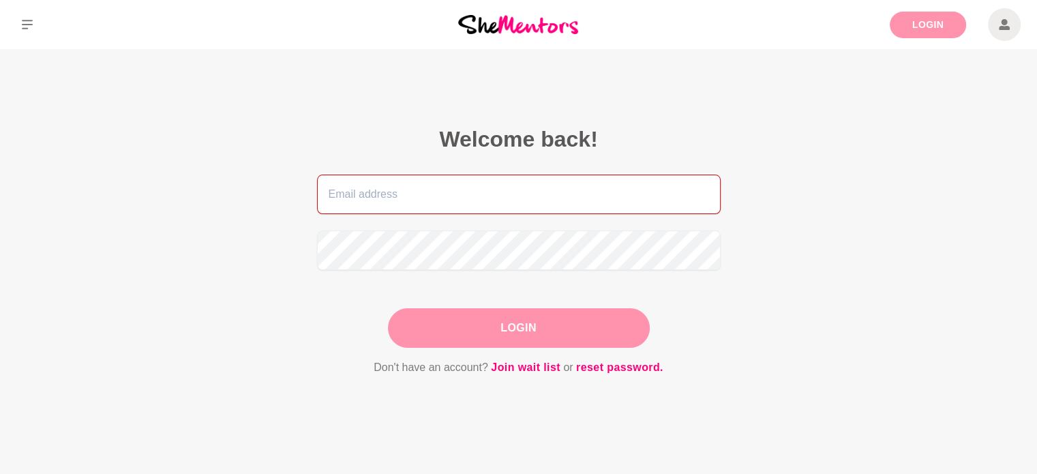
type input "gloriawongsj@gmail.com"
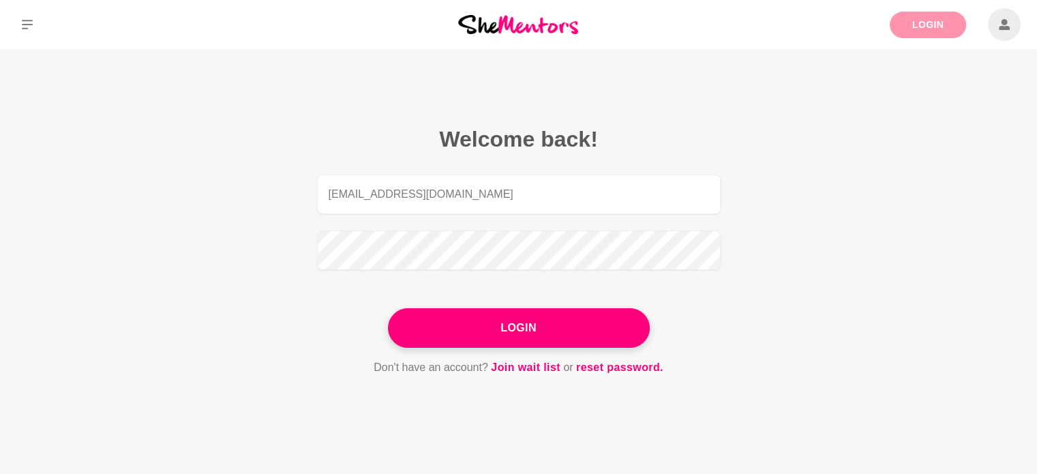
click at [944, 24] on link "Login" at bounding box center [928, 25] width 76 height 27
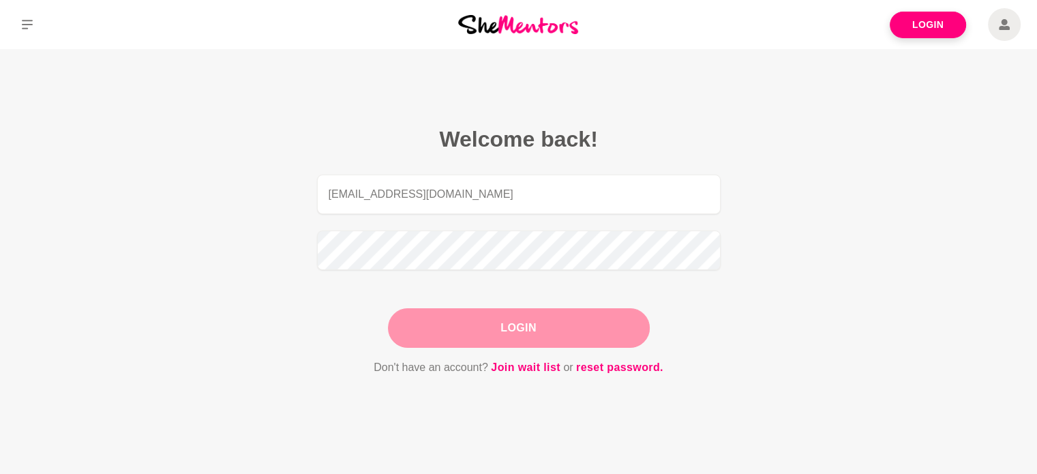
click at [597, 314] on button "Login" at bounding box center [519, 328] width 262 height 40
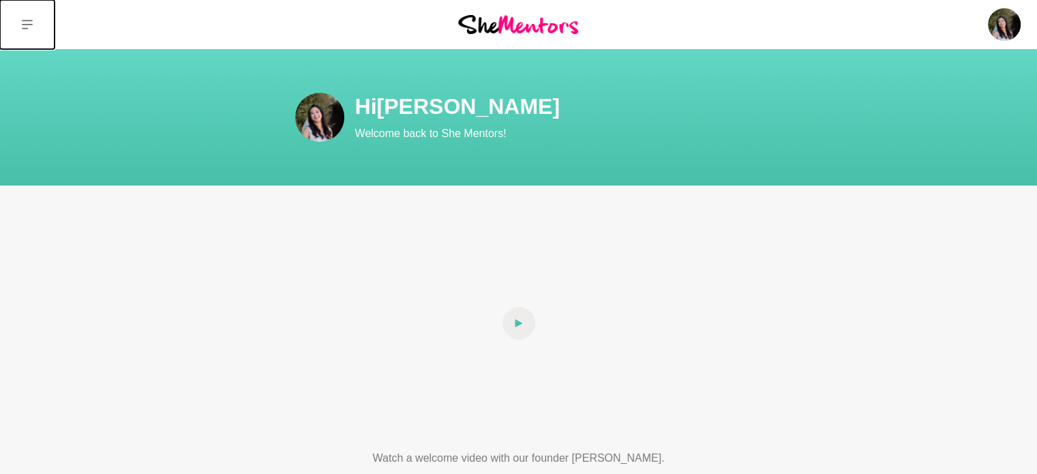
click at [16, 27] on button at bounding box center [27, 24] width 55 height 49
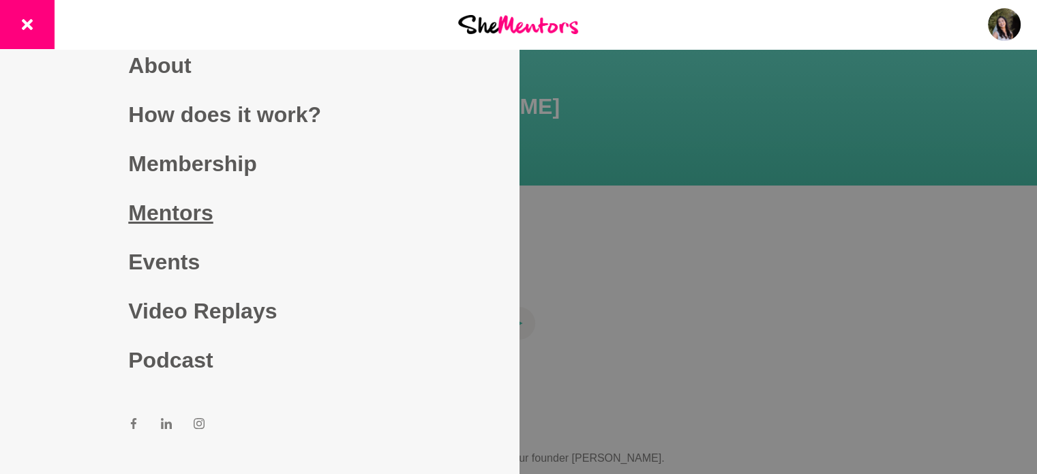
click at [177, 221] on link "Mentors" at bounding box center [259, 212] width 262 height 49
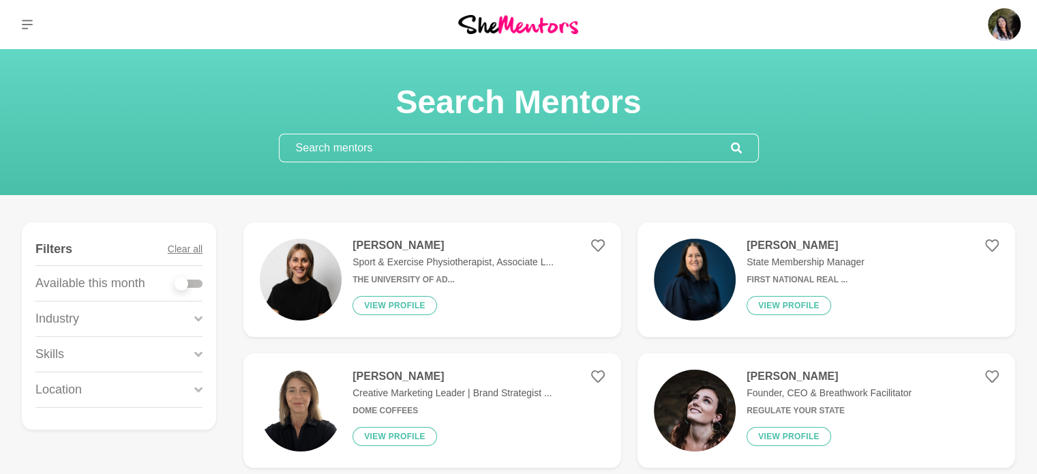
click at [415, 148] on input "text" at bounding box center [505, 147] width 451 height 27
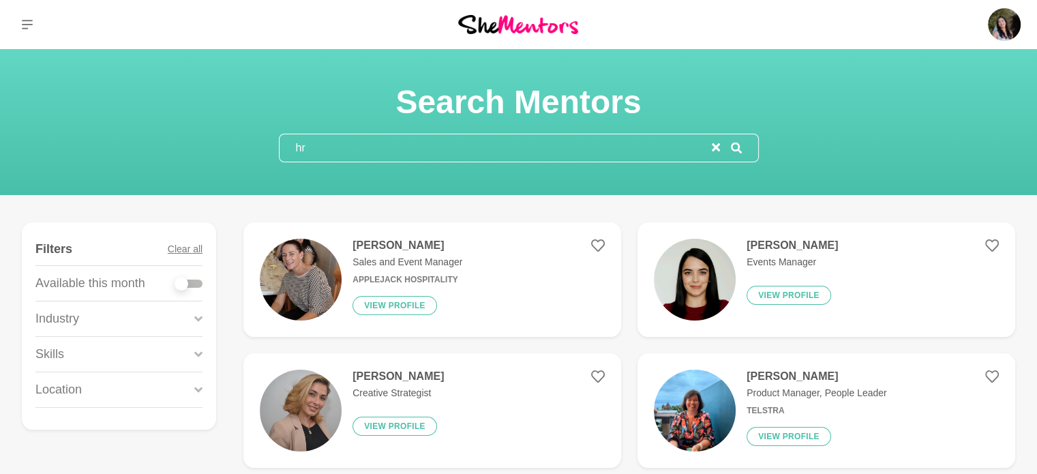
type input "hr"
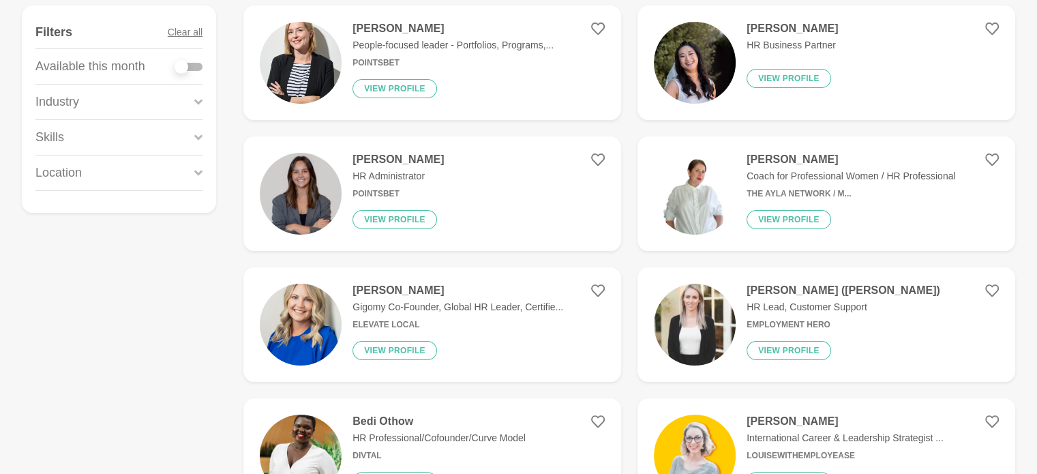
scroll to position [218, 0]
click at [856, 313] on p "HR Lead, Customer Support" at bounding box center [844, 306] width 194 height 14
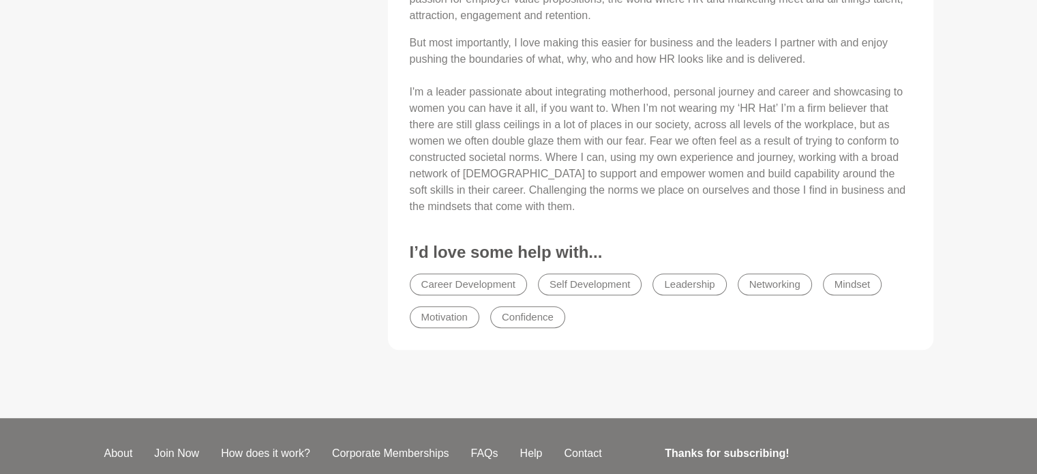
scroll to position [711, 0]
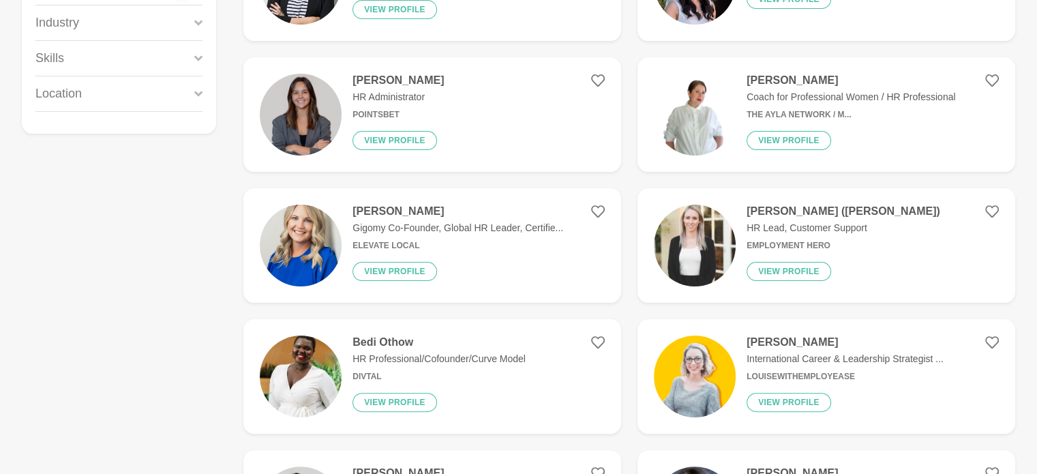
scroll to position [300, 0]
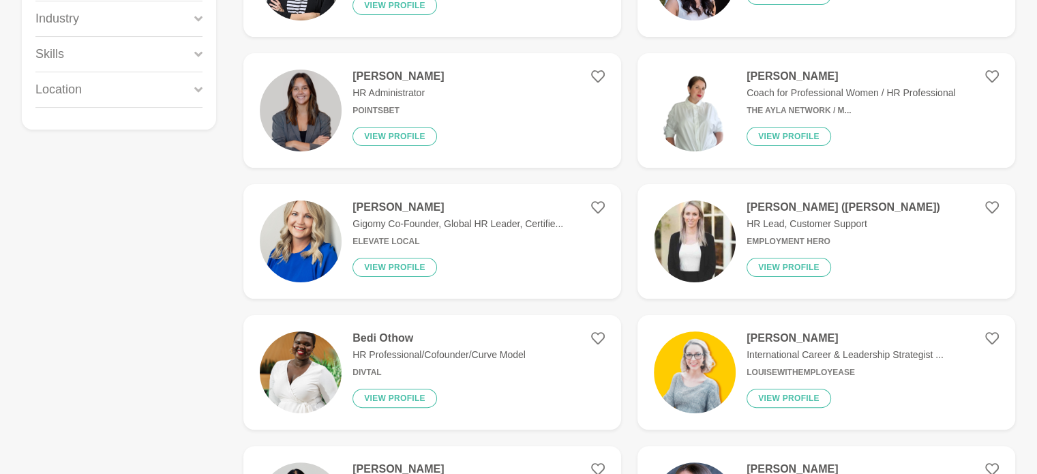
click at [442, 226] on p "Gigomy Co-Founder, Global HR Leader, Certifie..." at bounding box center [458, 224] width 211 height 14
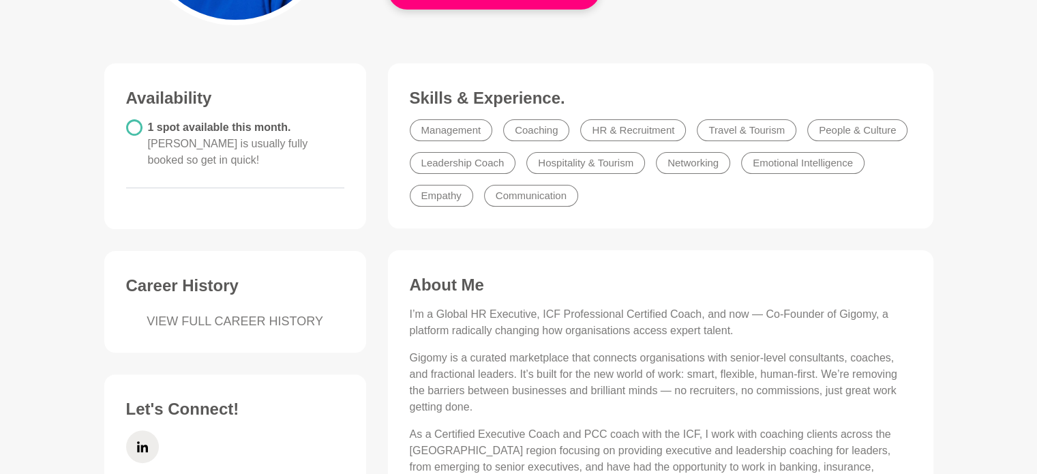
scroll to position [304, 0]
click at [297, 318] on link "VIEW FULL CAREER HISTORY" at bounding box center [235, 322] width 218 height 18
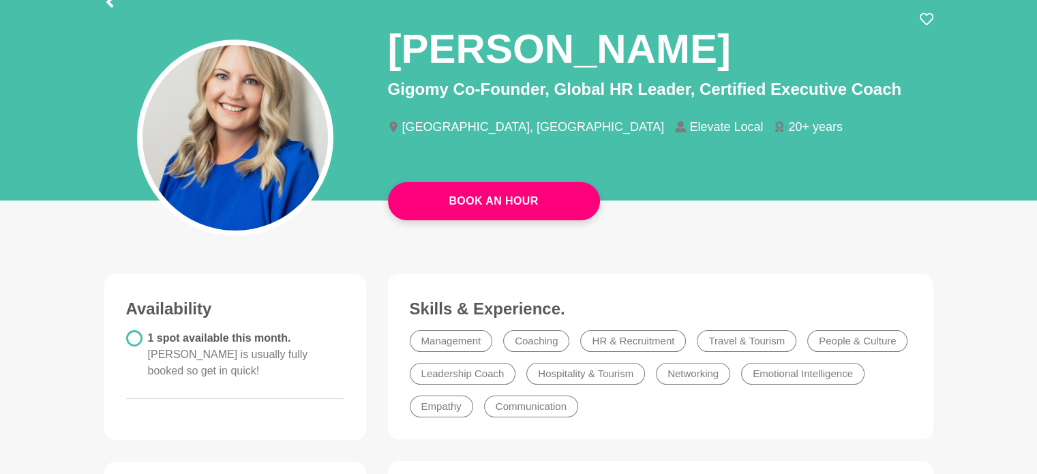
scroll to position [93, 0]
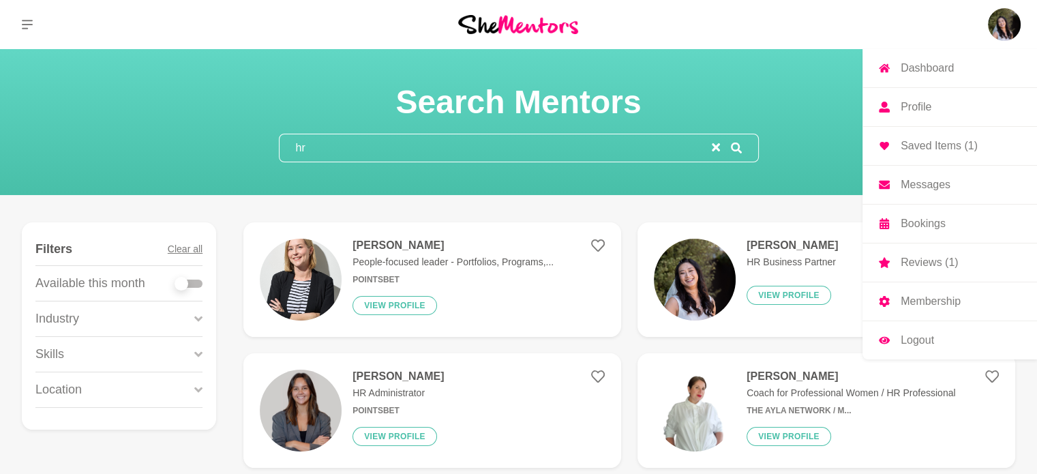
click at [1003, 22] on img at bounding box center [1004, 24] width 33 height 33
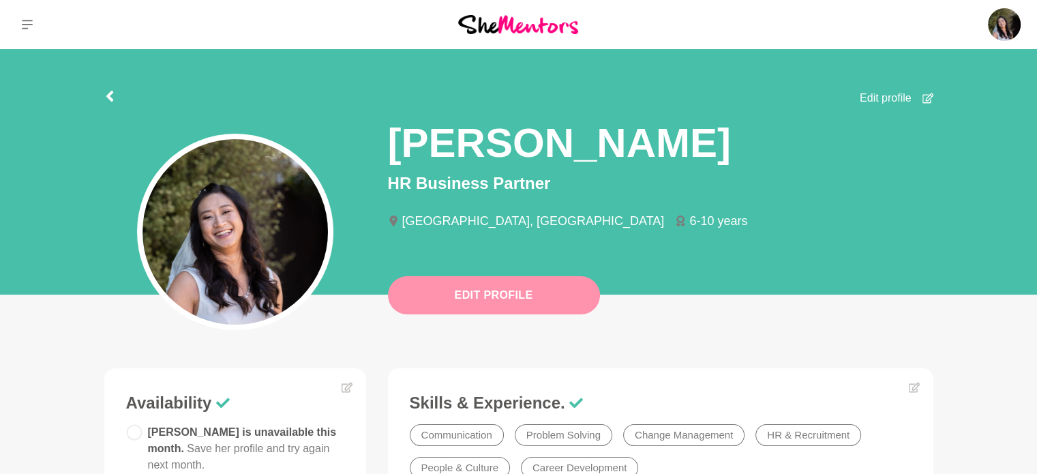
click at [563, 307] on button "Edit Profile" at bounding box center [494, 295] width 212 height 38
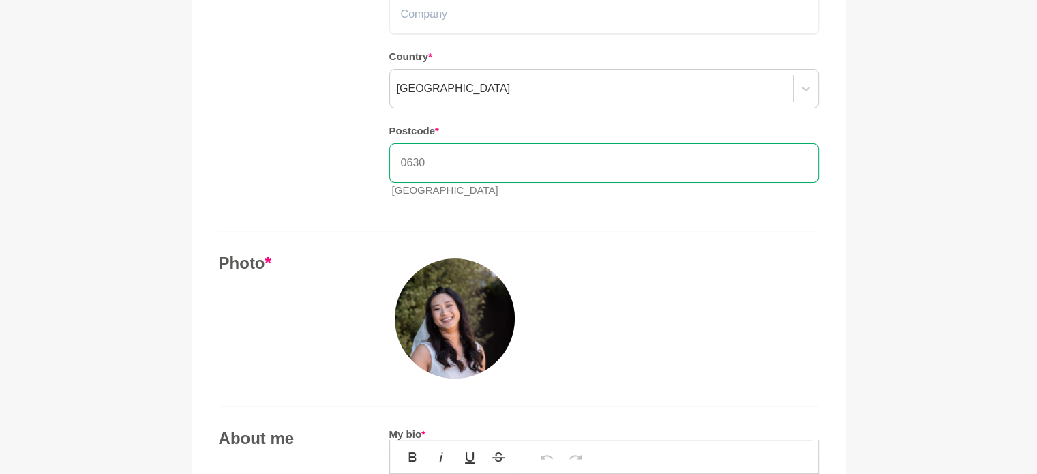
scroll to position [394, 0]
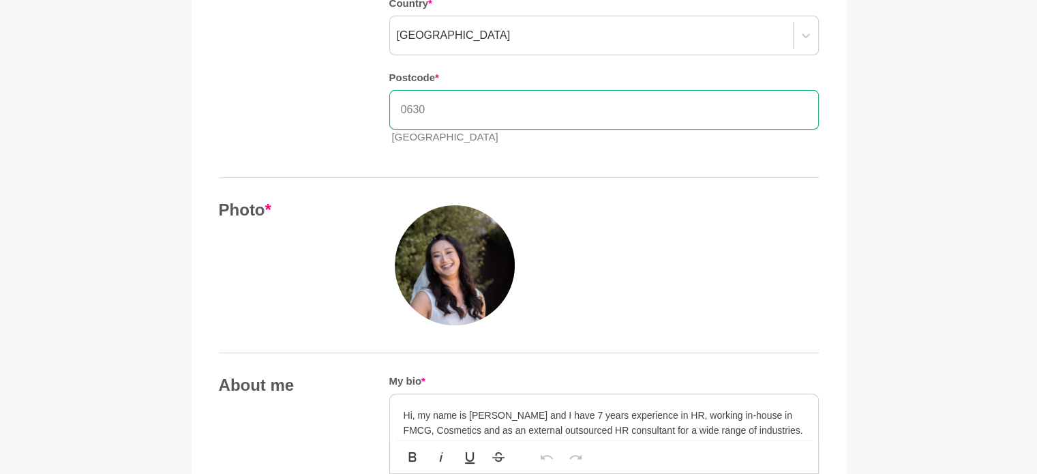
click at [473, 267] on img at bounding box center [455, 265] width 120 height 120
click at [488, 246] on img at bounding box center [455, 265] width 120 height 120
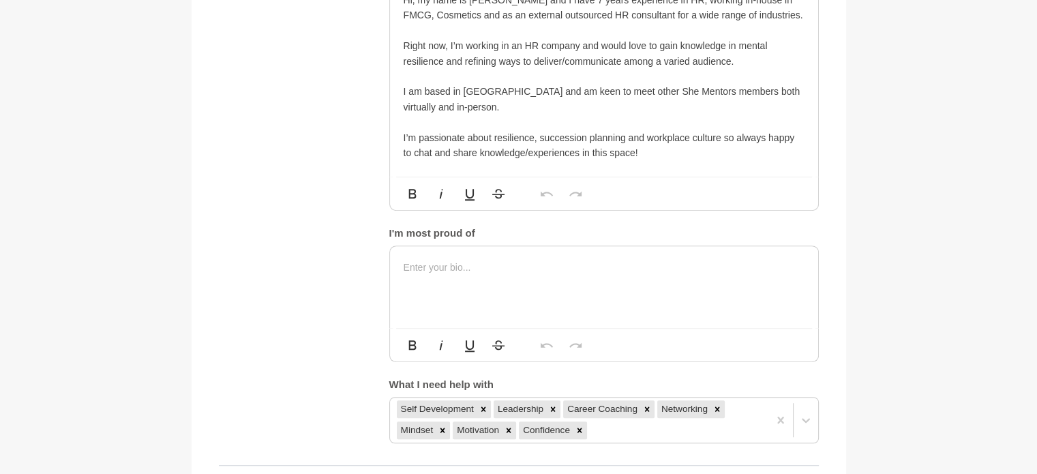
scroll to position [700, 0]
click at [411, 24] on p "Hi, my name is [PERSON_NAME] and I have 7 years experience in HR, working in-ho…" at bounding box center [604, 8] width 401 height 31
click at [462, 24] on p "Hi, my name is Gloria and I have 7 years experience in HR, working in-house in …" at bounding box center [604, 8] width 401 height 31
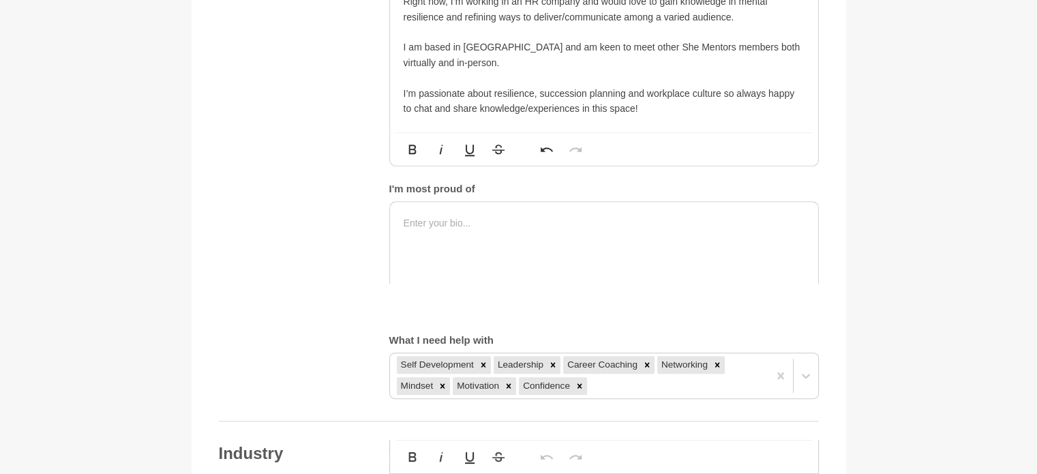
scroll to position [744, 0]
click at [734, 25] on p "Right now, I’m working in an HR company and would love to gain knowledge in men…" at bounding box center [604, 10] width 401 height 31
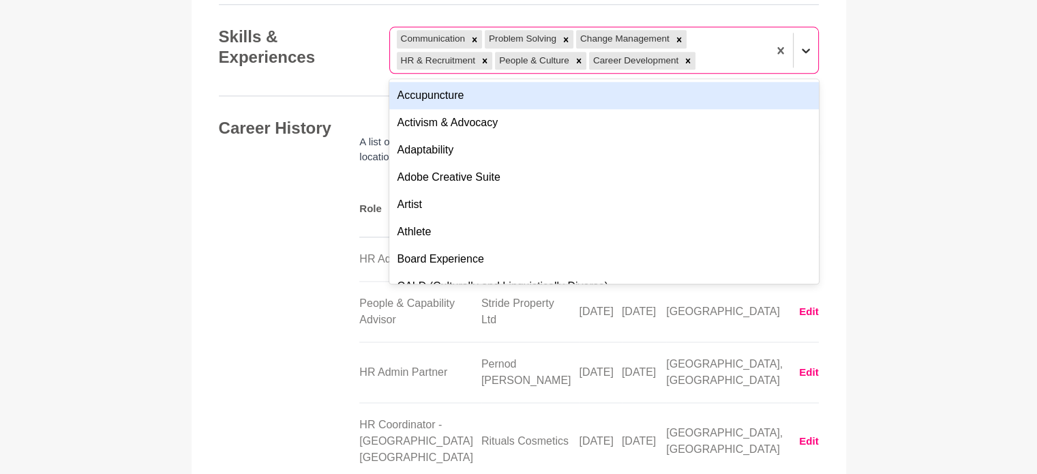
scroll to position [1555, 0]
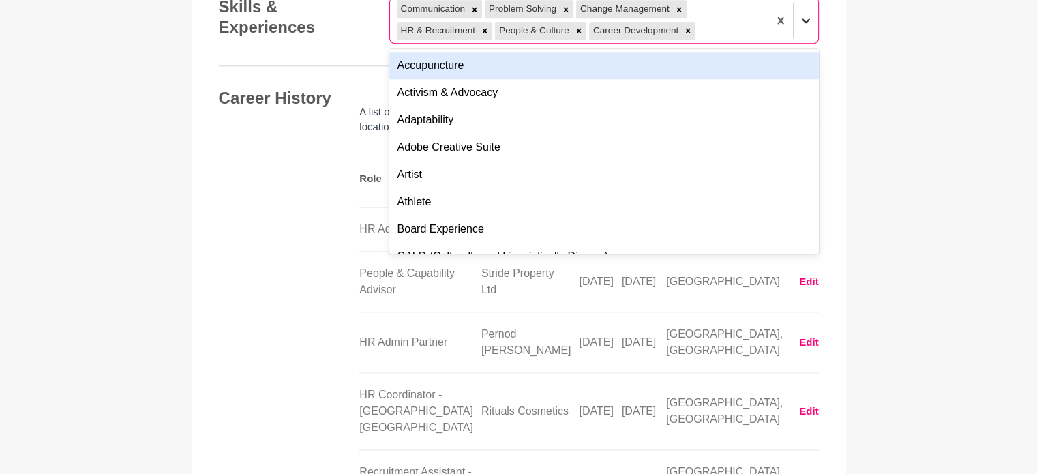
click at [801, 42] on div at bounding box center [793, 19] width 50 height 45
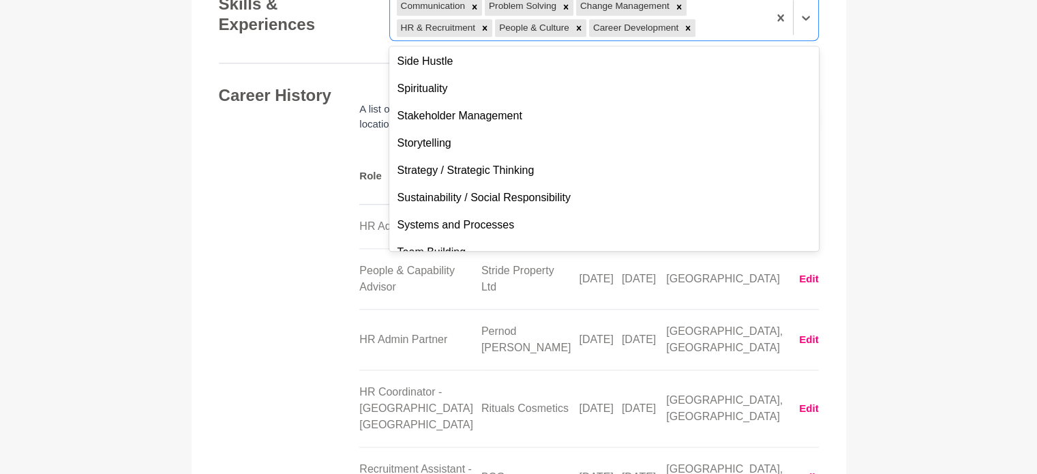
scroll to position [1148, 0]
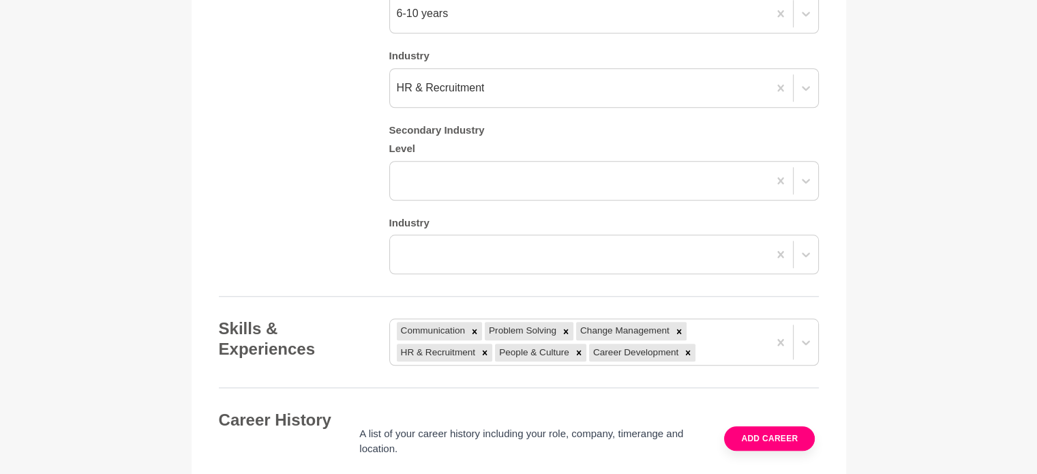
scroll to position [1230, 0]
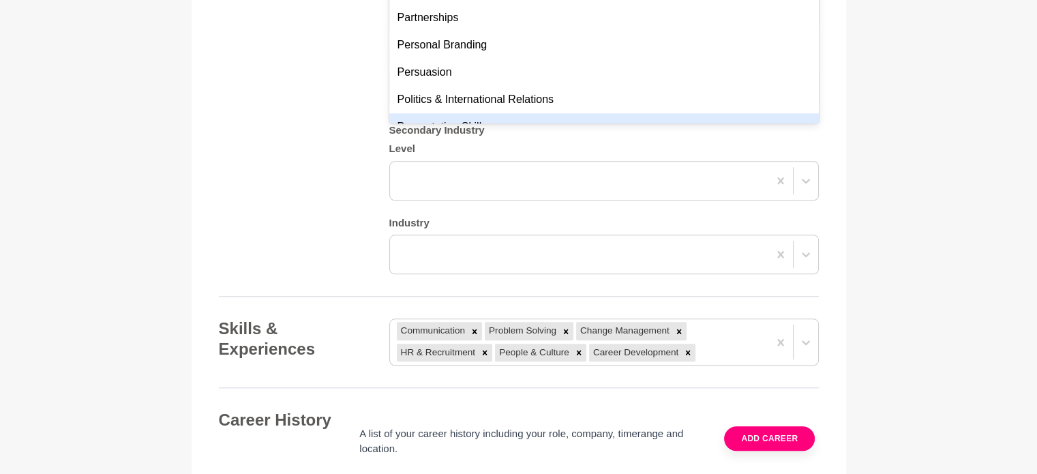
scroll to position [762, 0]
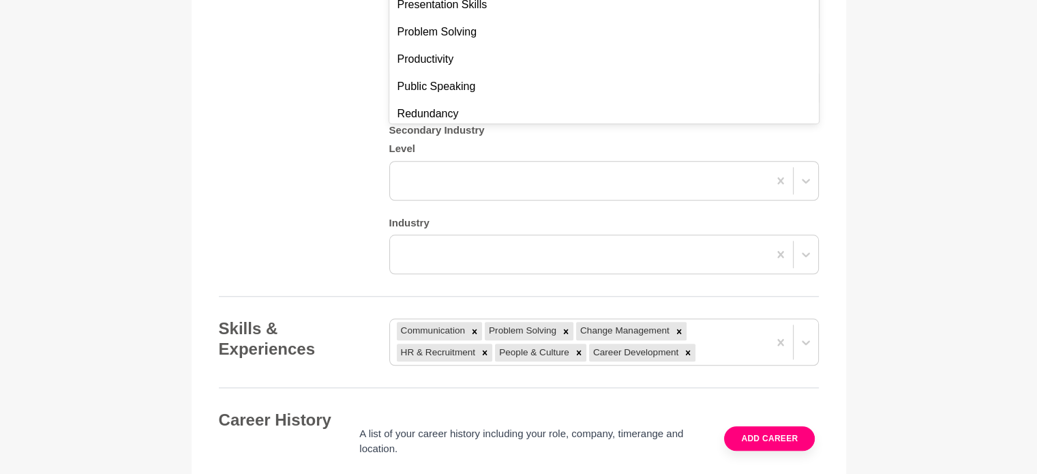
scroll to position [844, 0]
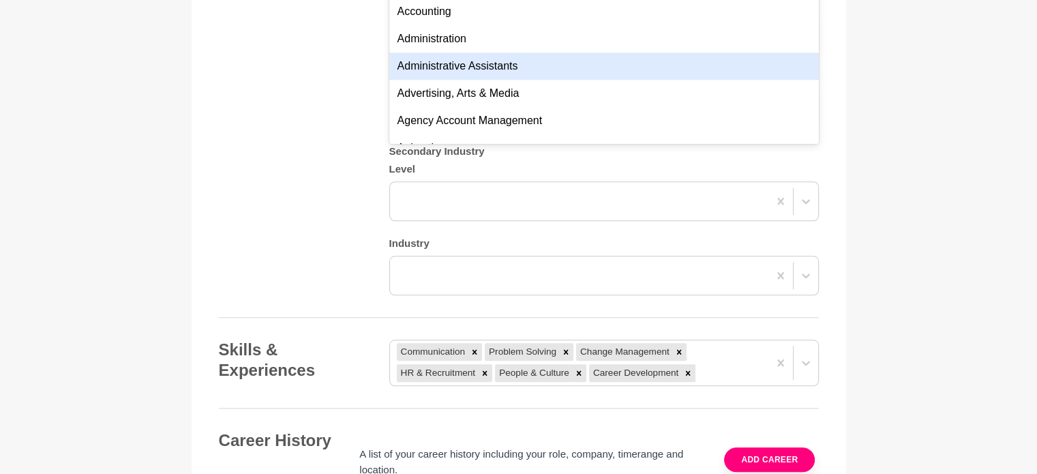
scroll to position [1349, 0]
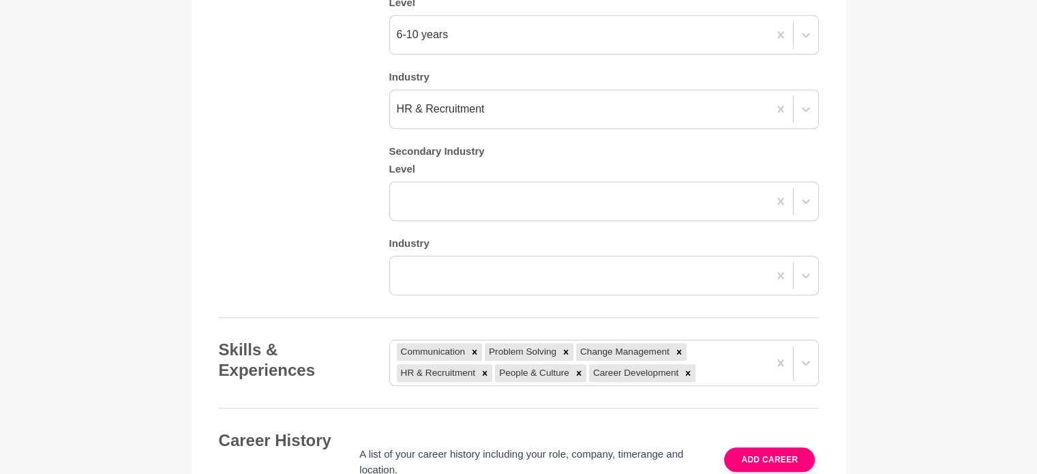
click at [926, 264] on main "Back to Profile Your details Gloria O'Brien HR Business Partner New Zealand 063…" at bounding box center [518, 146] width 1037 height 2654
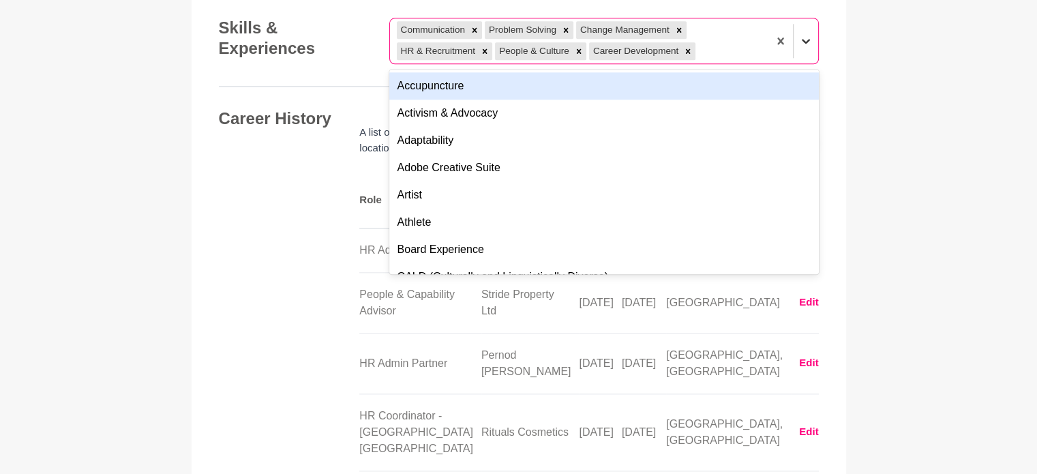
scroll to position [1576, 0]
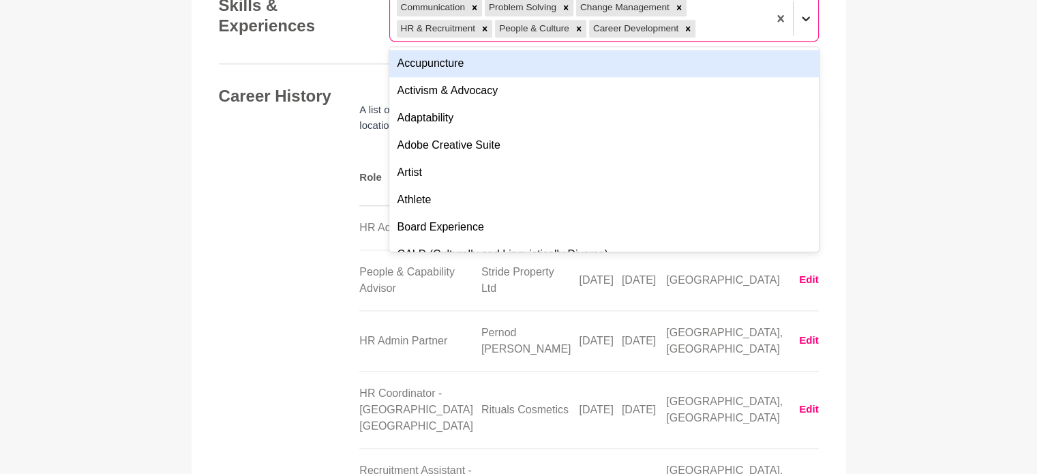
click at [805, 41] on div at bounding box center [793, 18] width 50 height 45
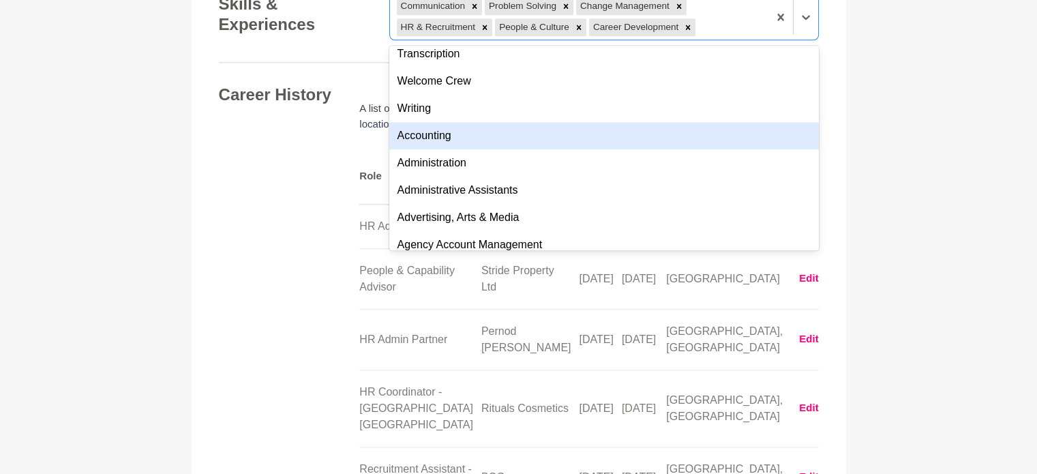
scroll to position [1421, 0]
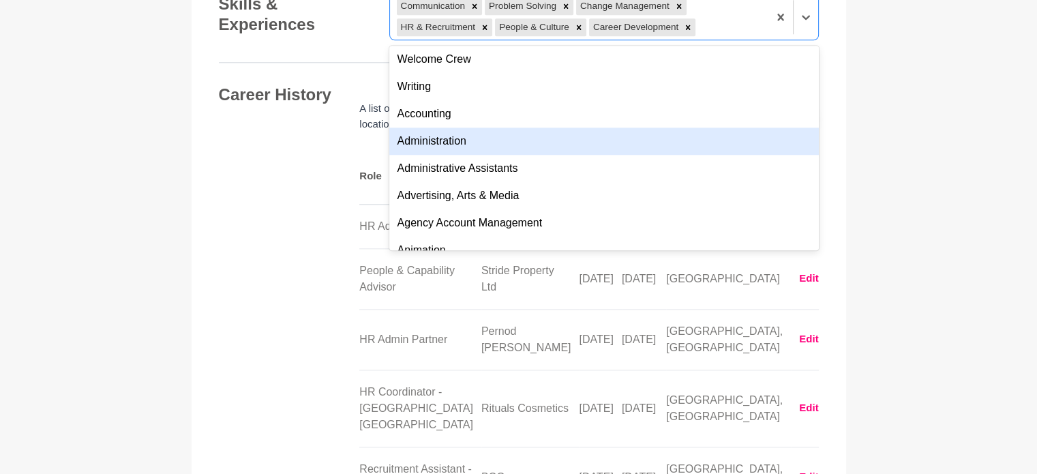
click at [708, 155] on div "Administration" at bounding box center [604, 141] width 430 height 27
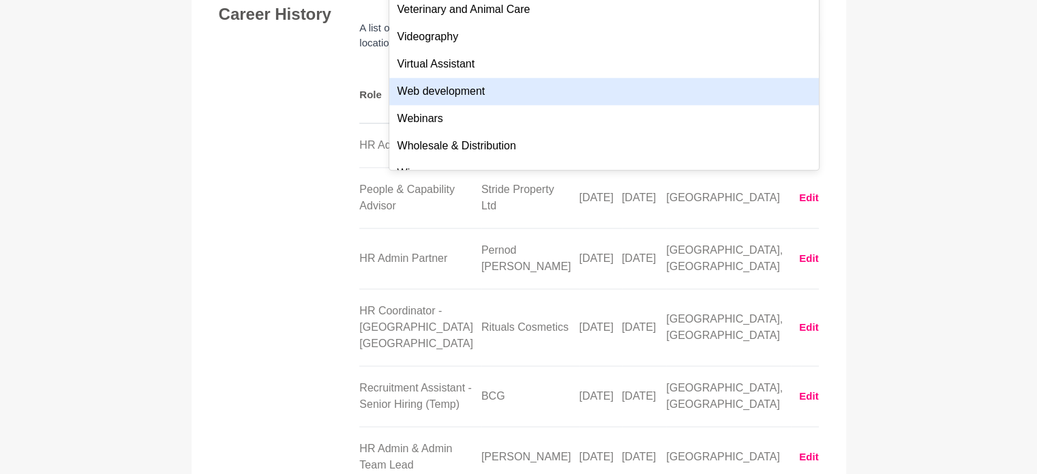
scroll to position [5092, 0]
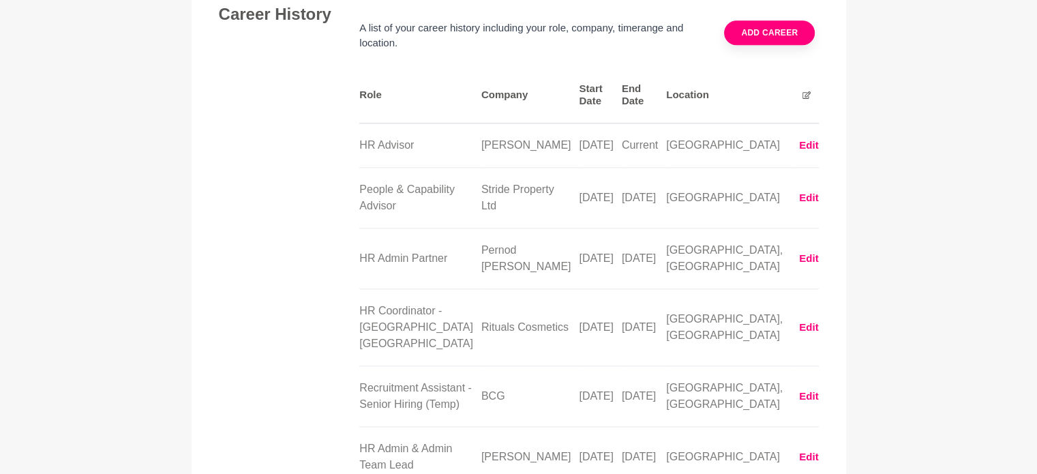
click at [796, 45] on button "Add career" at bounding box center [769, 32] width 91 height 25
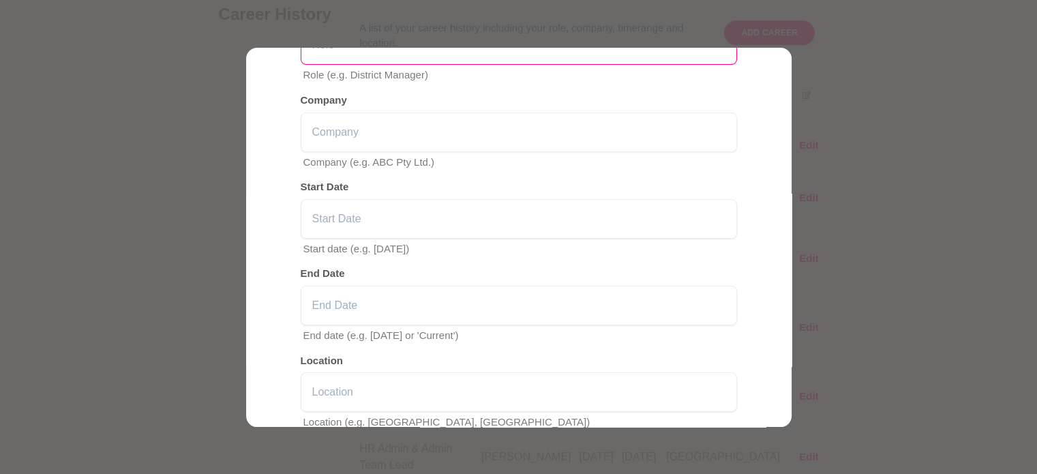
scroll to position [202, 0]
click at [889, 226] on div at bounding box center [518, 237] width 1037 height 474
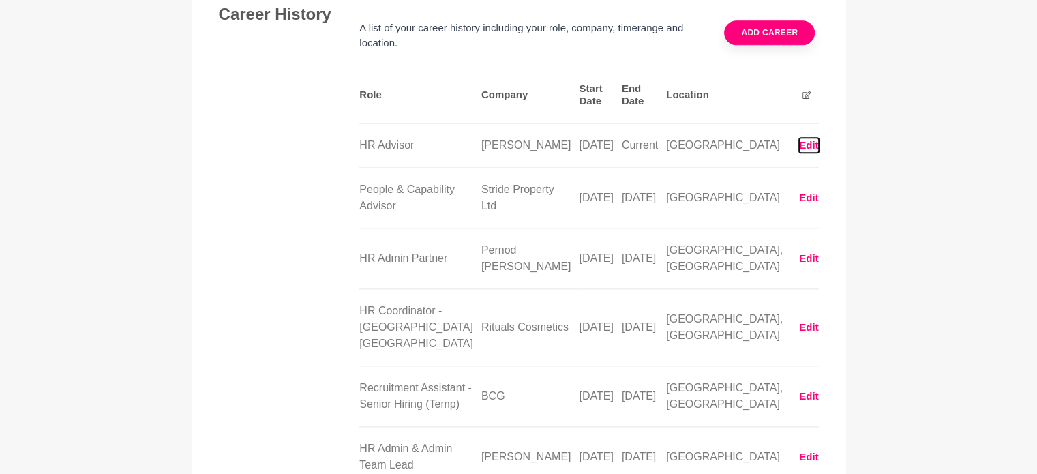
click at [813, 153] on button "Edit" at bounding box center [808, 146] width 19 height 16
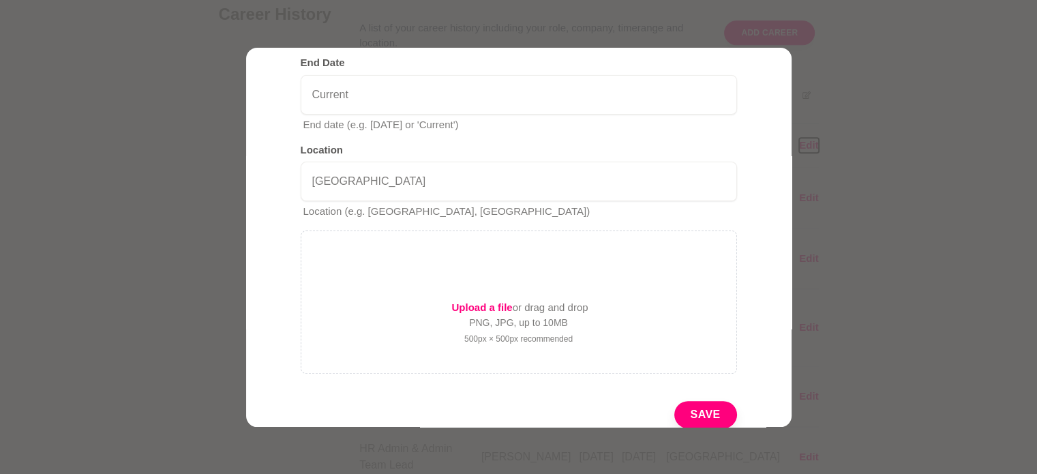
scroll to position [412, 0]
click at [817, 419] on div at bounding box center [518, 237] width 1037 height 474
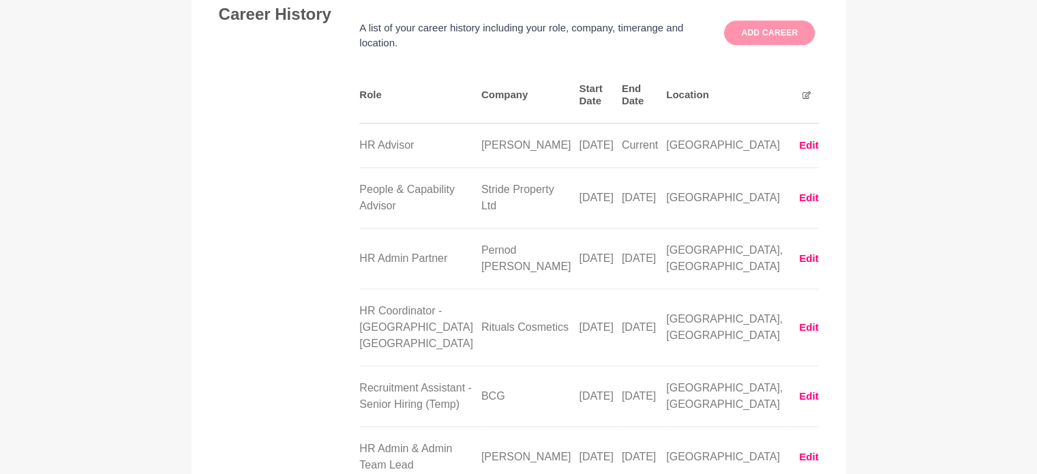
click at [789, 45] on button "Add career" at bounding box center [769, 32] width 91 height 25
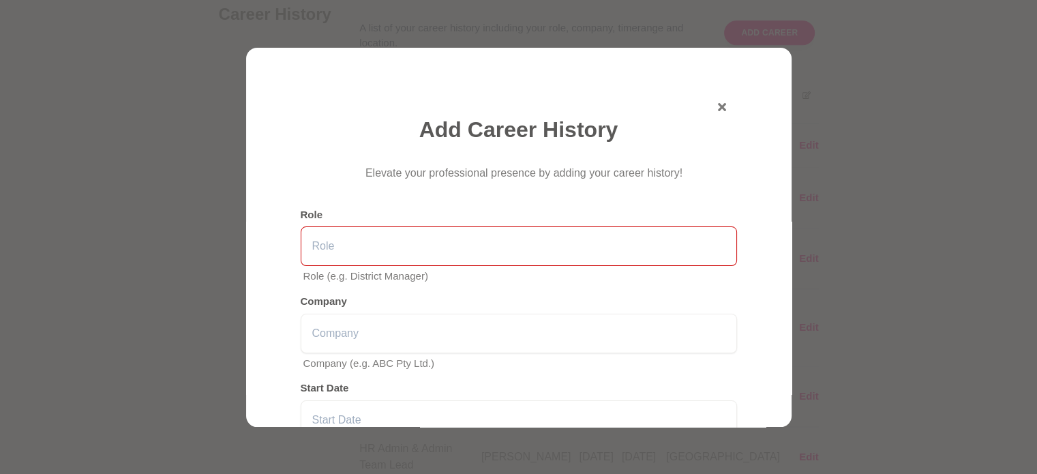
click at [612, 252] on input "text" at bounding box center [519, 246] width 436 height 40
type input "HR Business Partner"
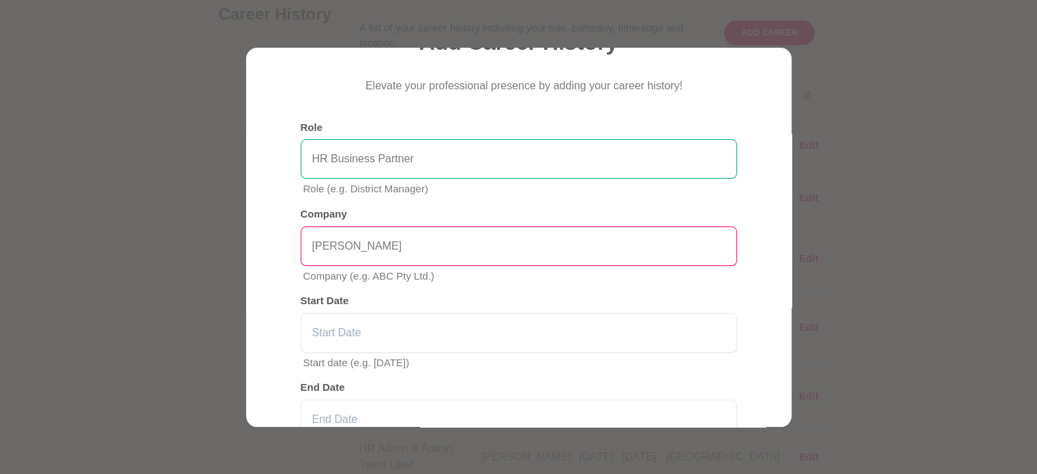
scroll to position [87, 0]
type input "MyHR"
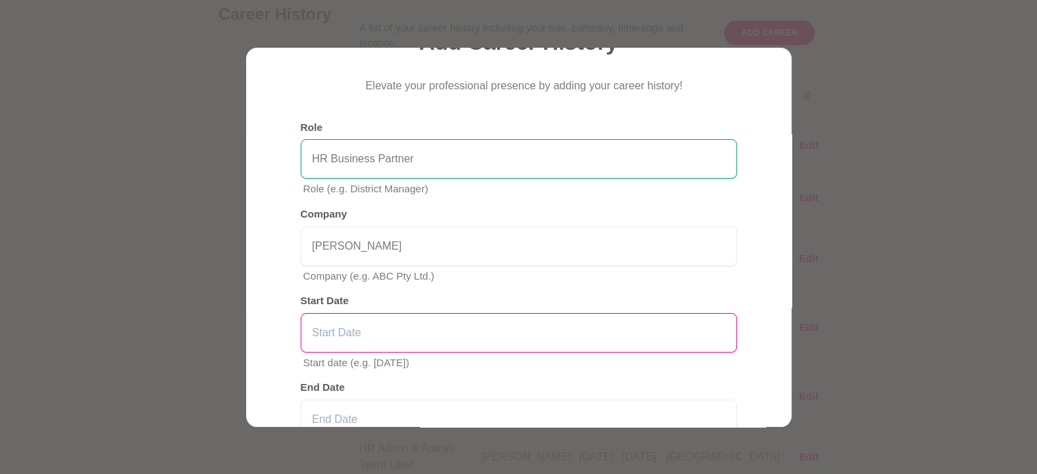
click at [590, 329] on input "text" at bounding box center [519, 333] width 436 height 40
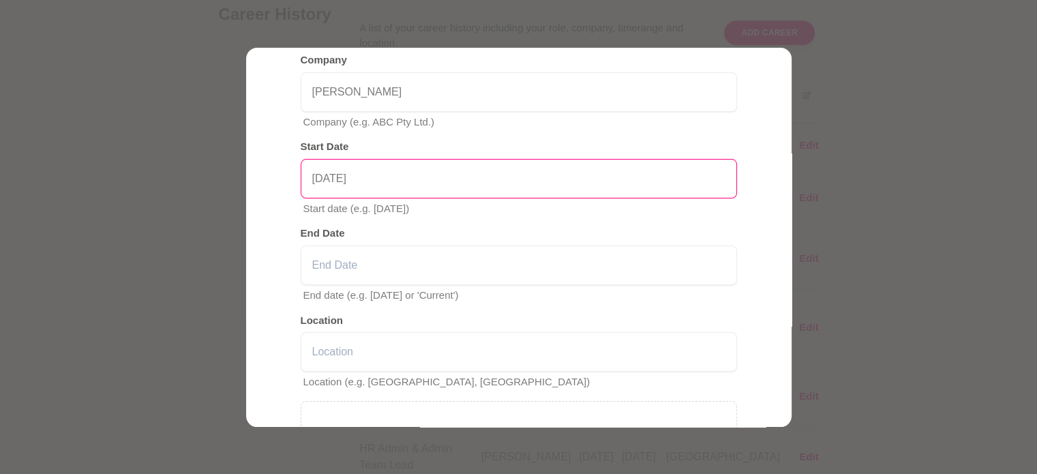
scroll to position [240, 0]
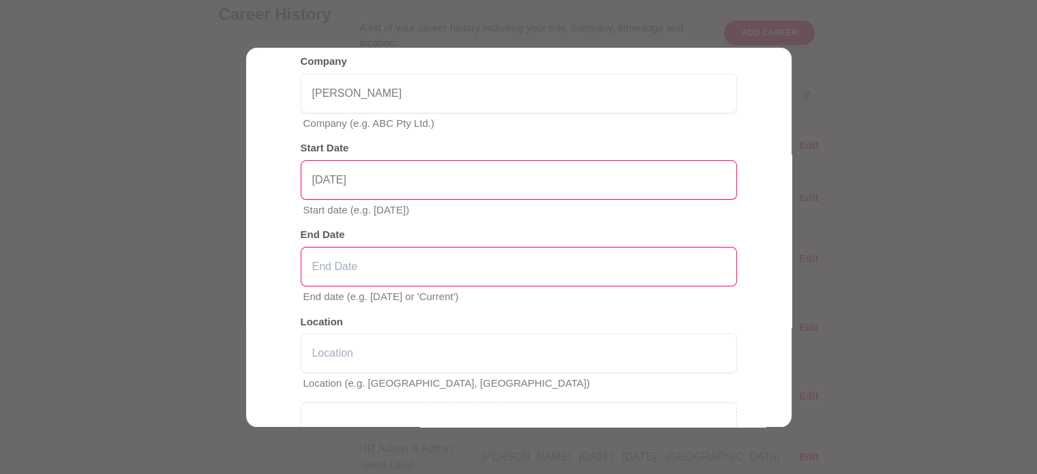
type input "July 2025"
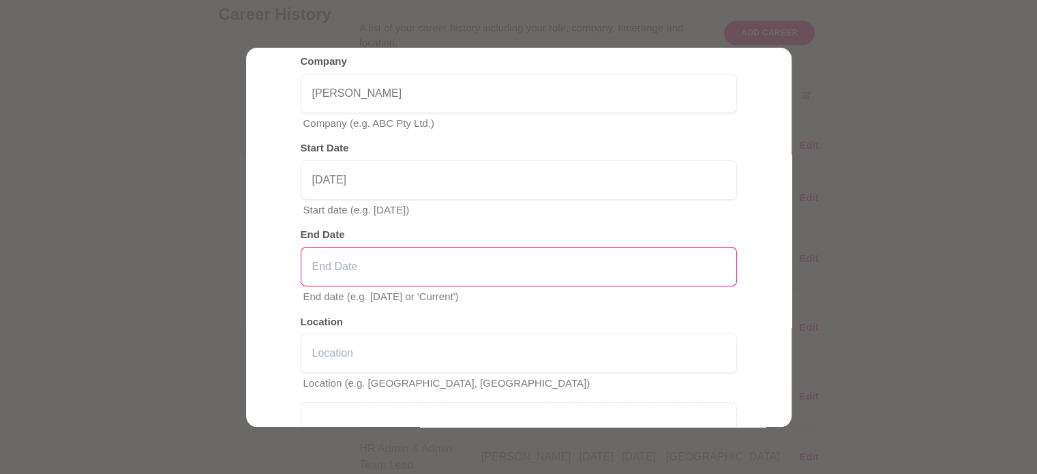
click at [465, 263] on input "text" at bounding box center [519, 267] width 436 height 40
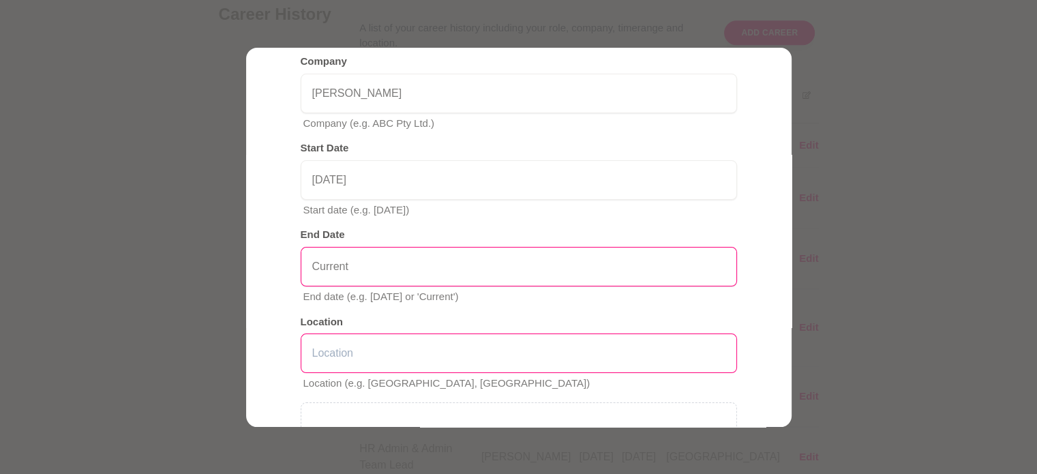
type input "Current"
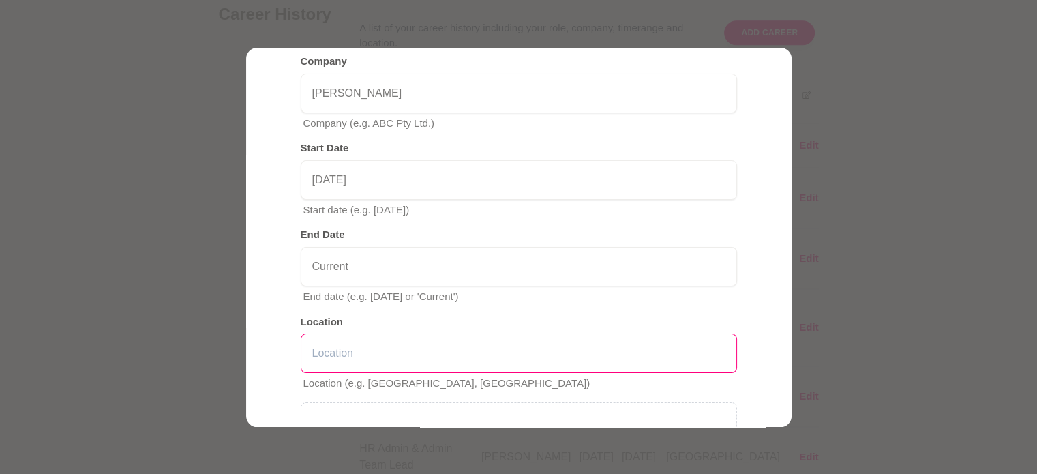
click at [472, 351] on input "text" at bounding box center [519, 353] width 436 height 40
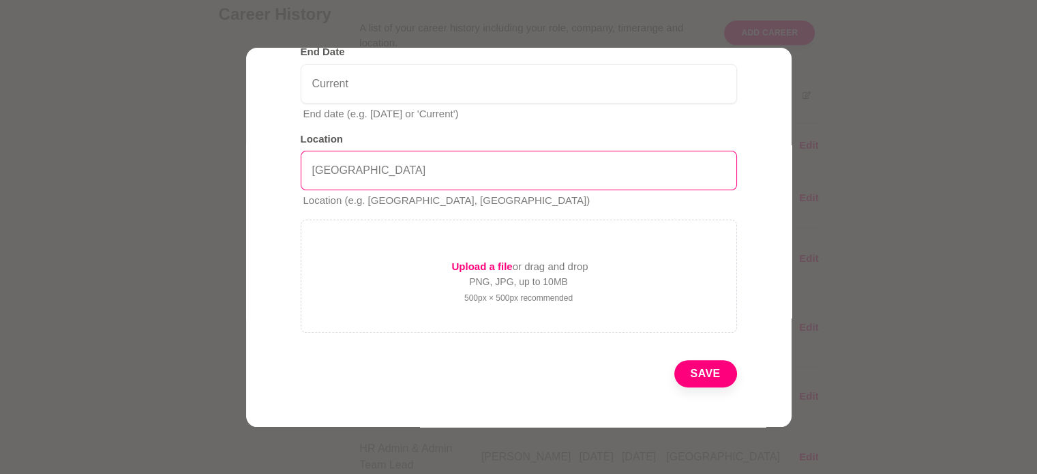
scroll to position [423, 0]
type input "Auckland"
click at [696, 383] on button "Save" at bounding box center [705, 373] width 63 height 27
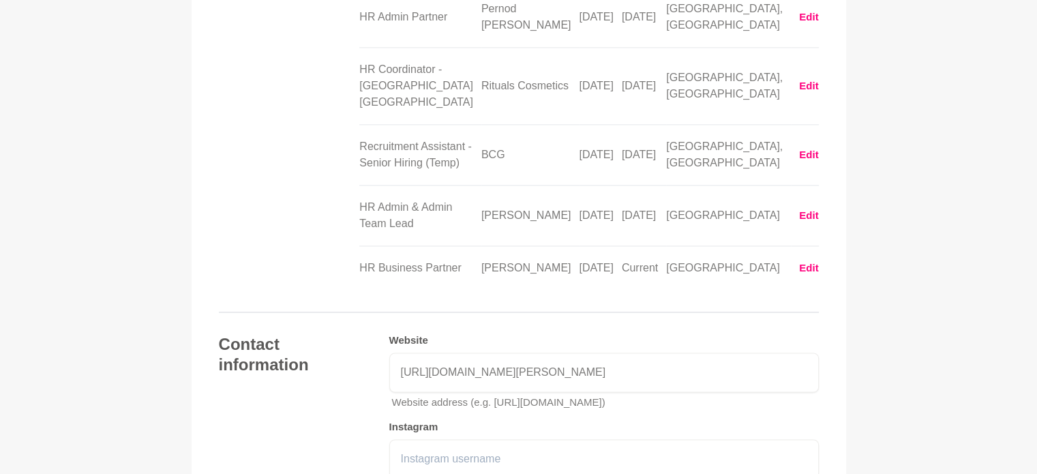
scroll to position [1917, 0]
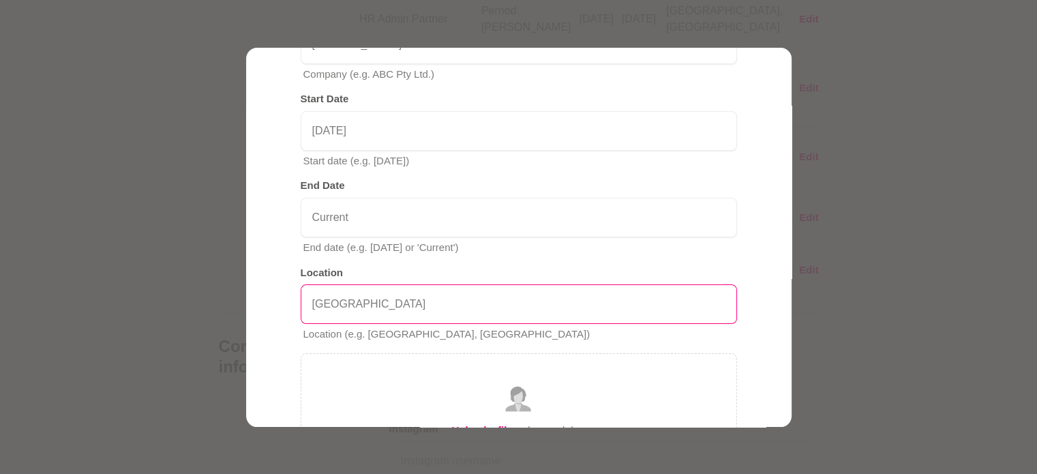
scroll to position [288, 0]
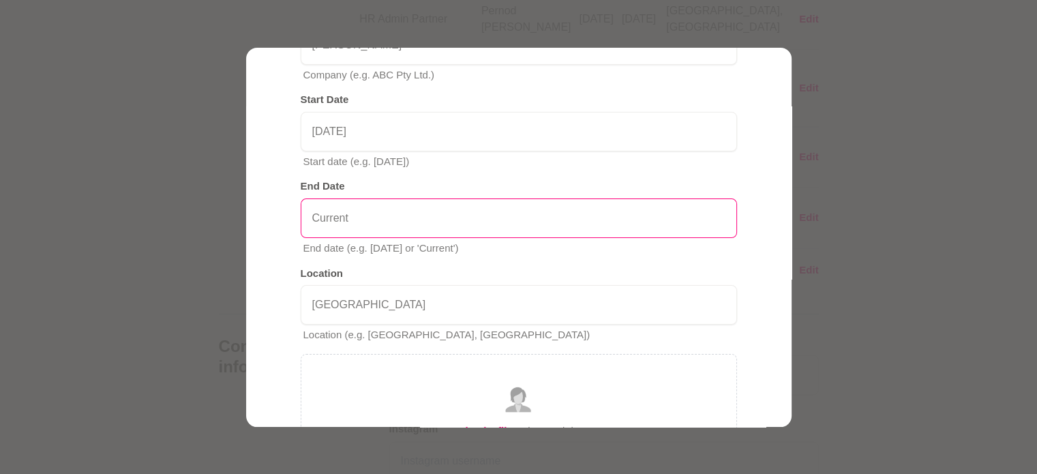
click at [487, 209] on input "Current" at bounding box center [519, 218] width 436 height 40
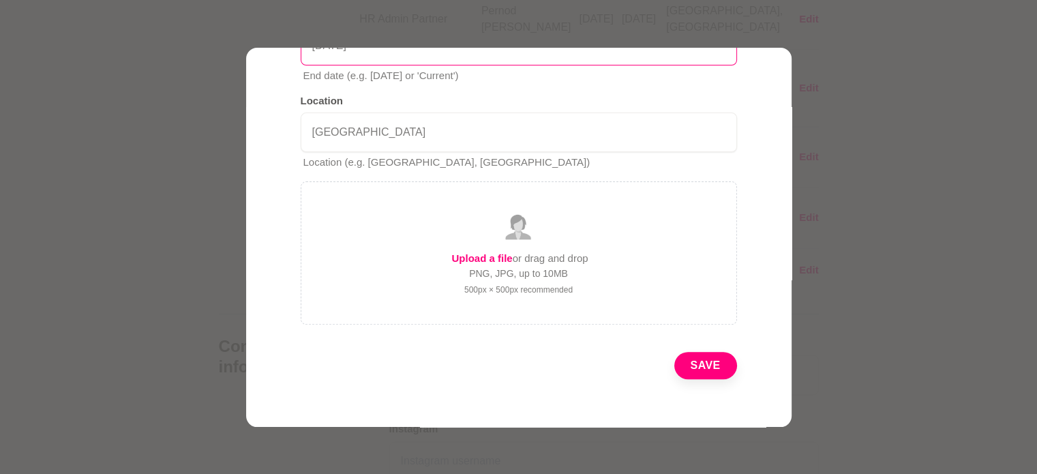
scroll to position [461, 0]
type input "June 2025"
click at [700, 363] on button "Save" at bounding box center [705, 365] width 63 height 27
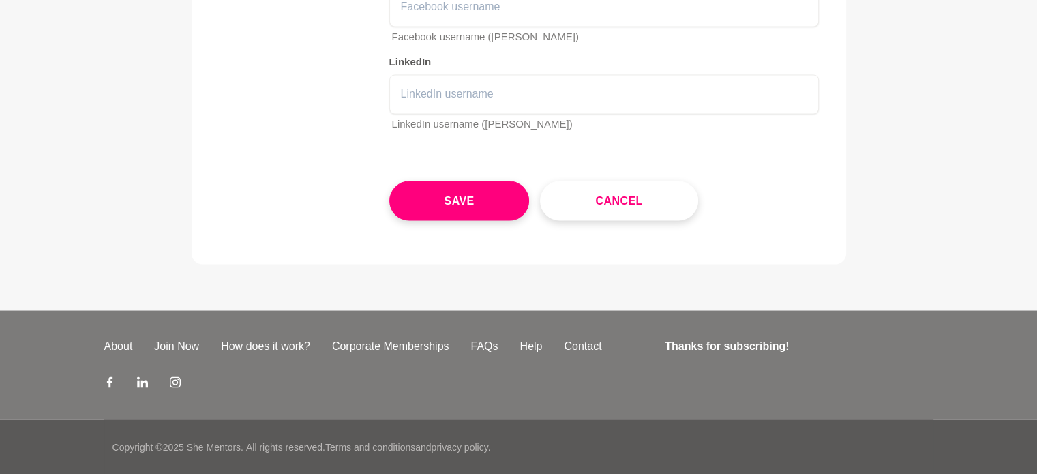
scroll to position [2644, 0]
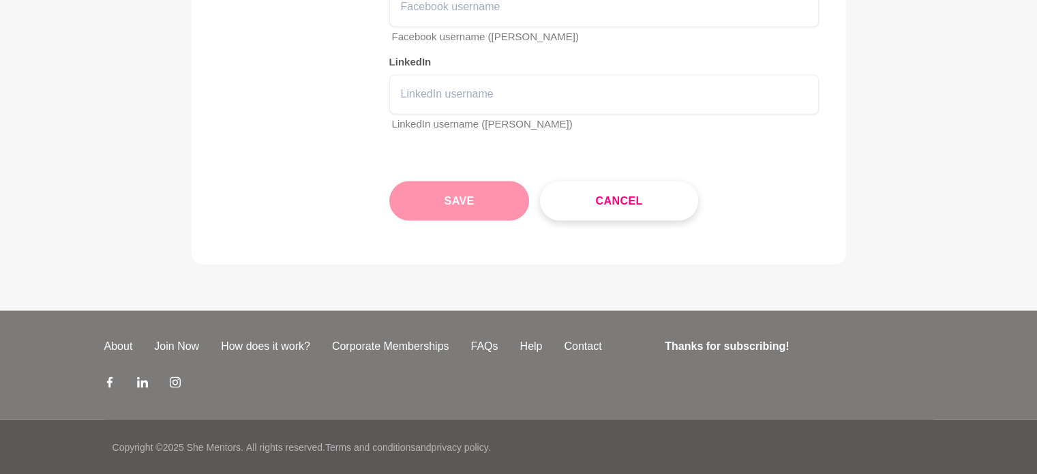
click at [427, 203] on button "Save" at bounding box center [459, 201] width 140 height 40
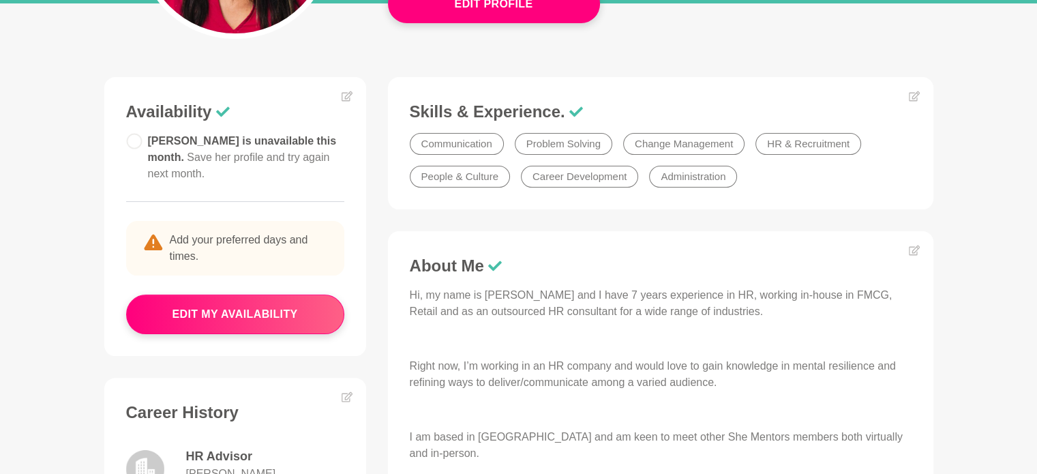
scroll to position [292, 0]
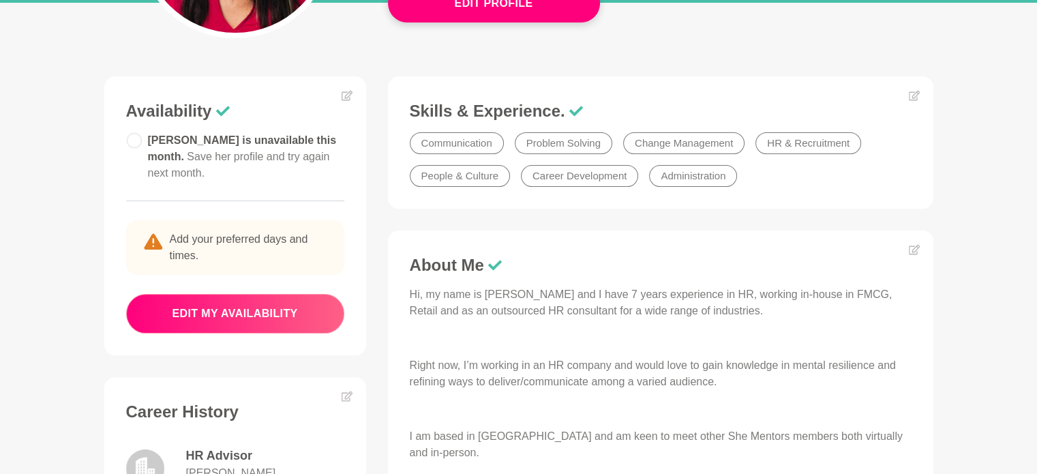
click at [325, 302] on button "edit my availability" at bounding box center [235, 314] width 218 height 40
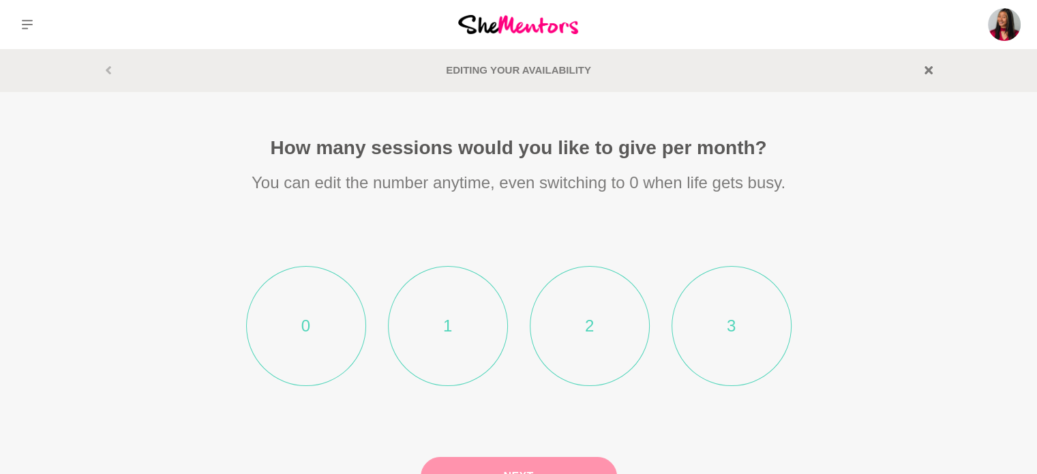
scroll to position [27, 0]
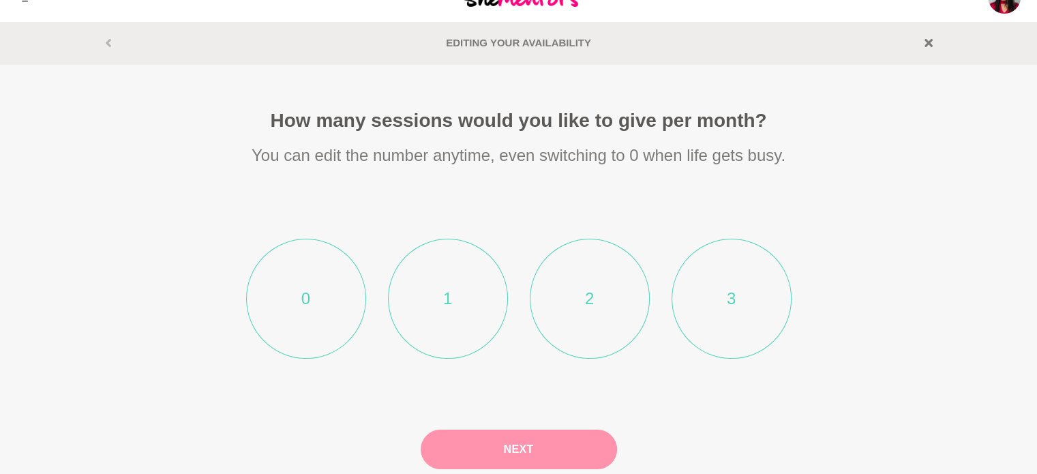
click at [408, 290] on li "1" at bounding box center [448, 299] width 120 height 120
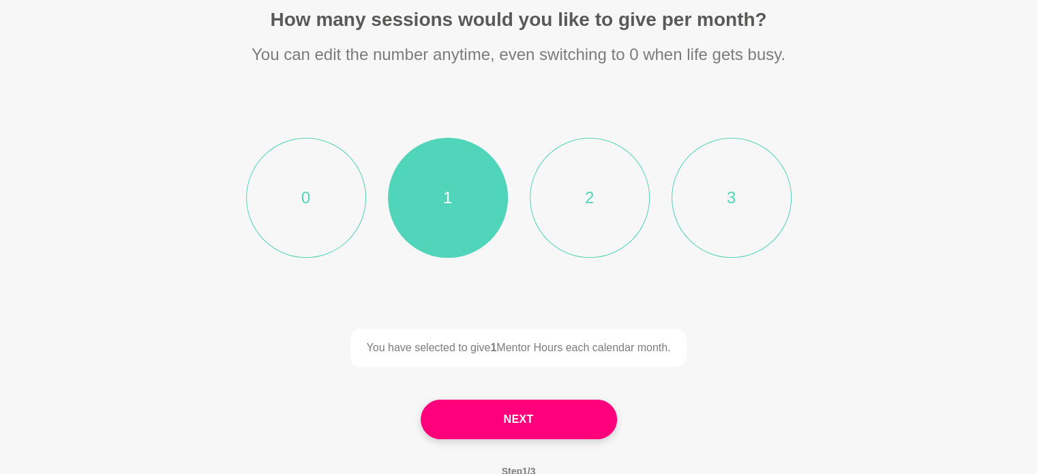
scroll to position [131, 0]
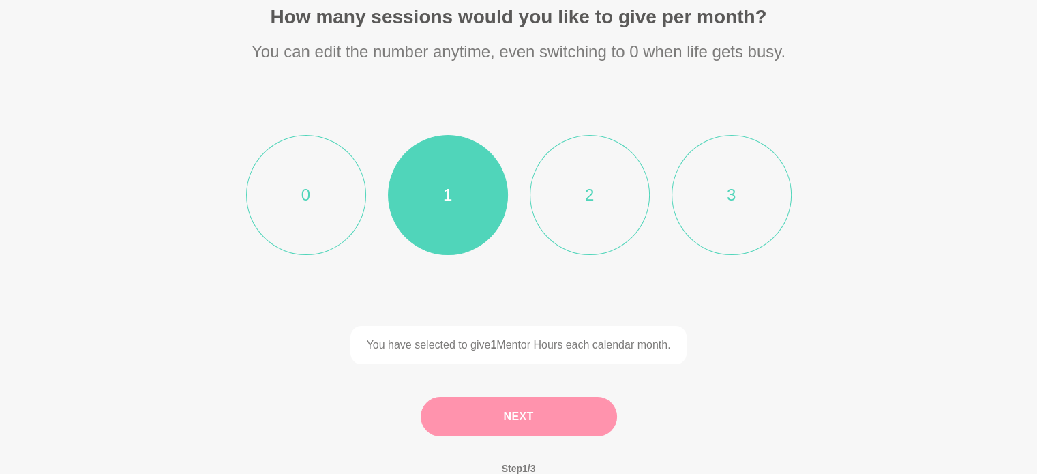
click at [421, 411] on button "Next" at bounding box center [519, 417] width 196 height 40
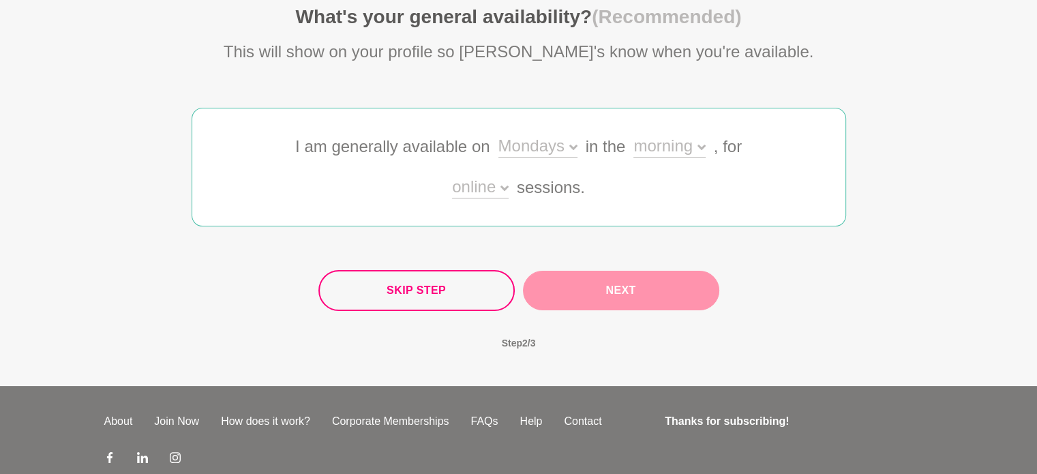
click at [543, 140] on div "Mondays" at bounding box center [537, 148] width 79 height 20
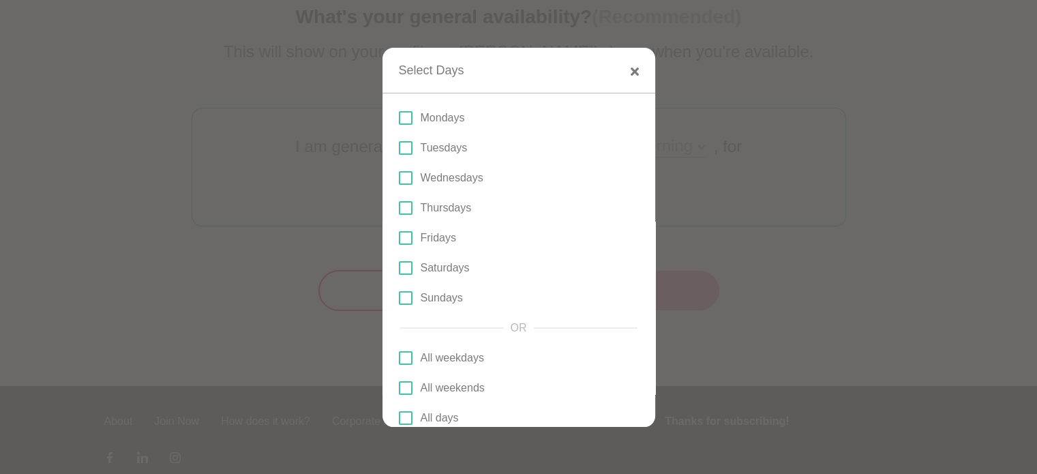
scroll to position [71, 0]
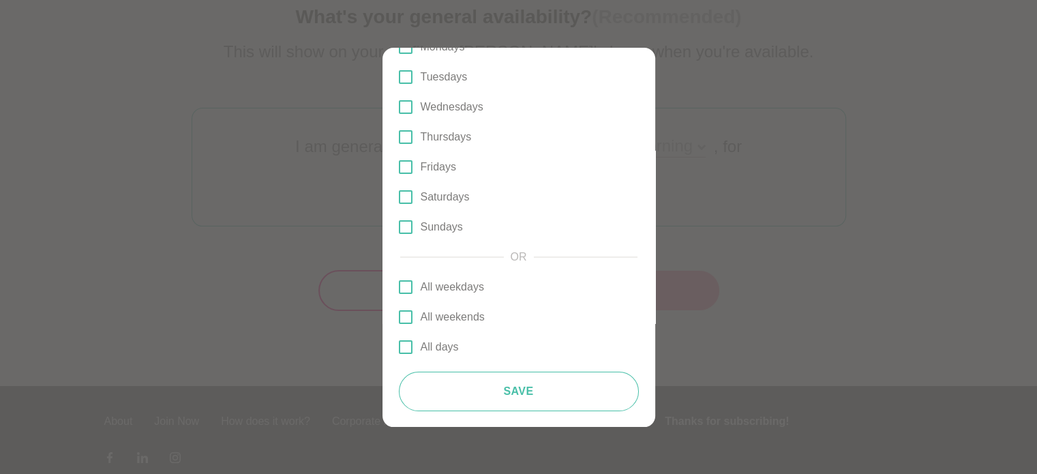
click at [746, 177] on div at bounding box center [518, 237] width 1037 height 474
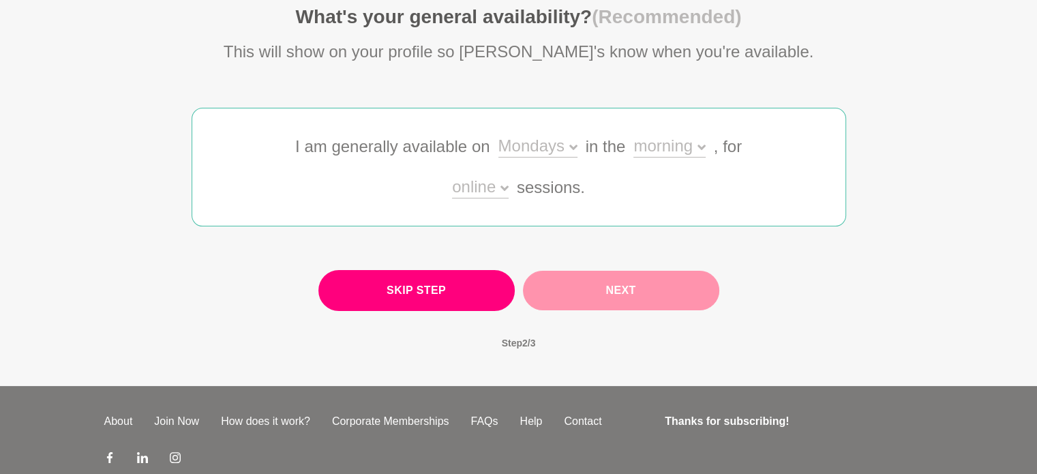
click at [494, 278] on button "Skip Step" at bounding box center [416, 290] width 196 height 41
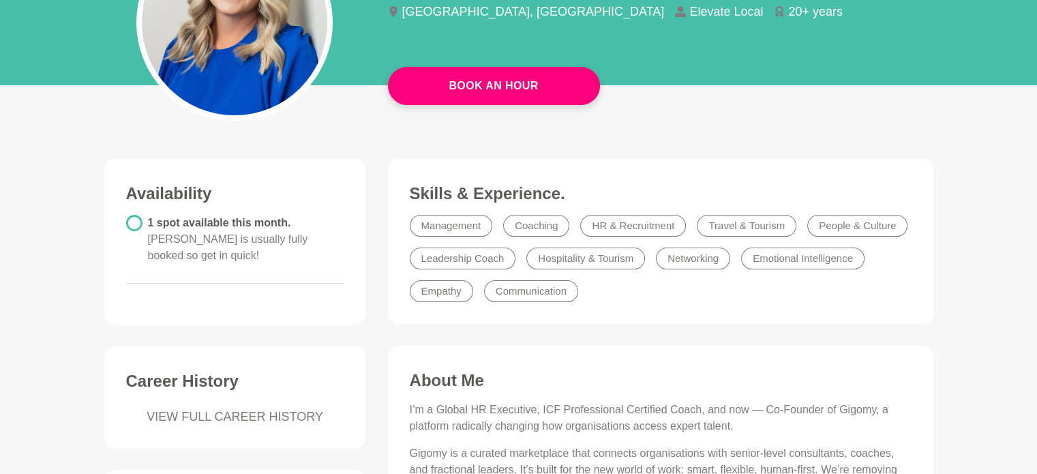
scroll to position [207, 0]
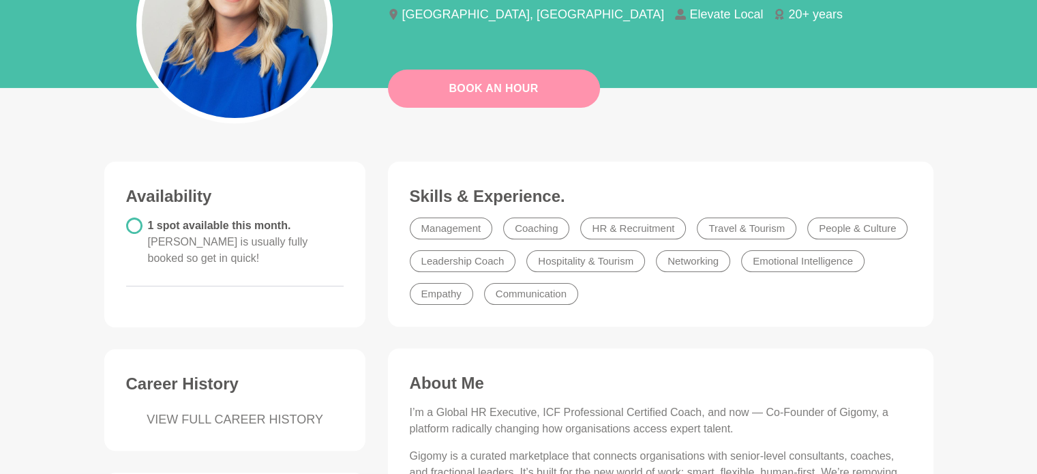
click at [447, 95] on link "Book An Hour" at bounding box center [494, 89] width 212 height 38
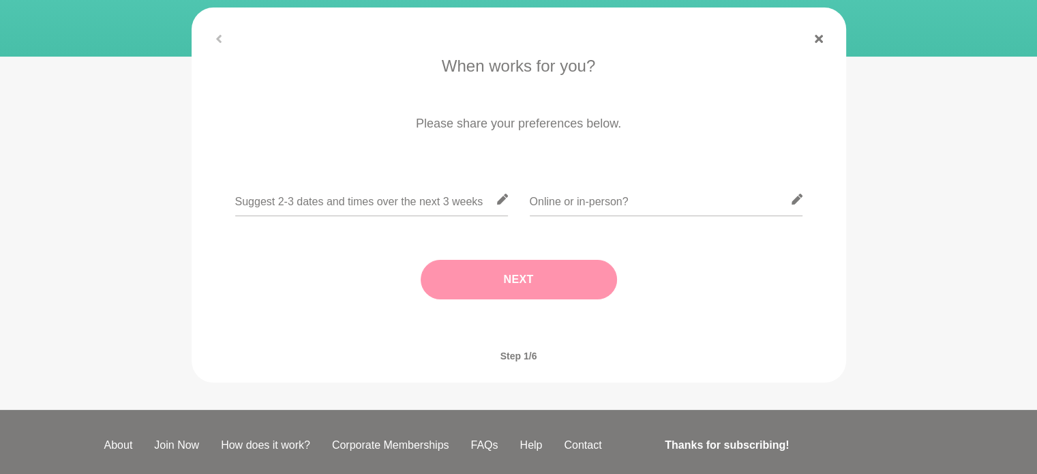
scroll to position [204, 0]
click at [423, 213] on input "text" at bounding box center [371, 198] width 273 height 33
click at [220, 37] on div at bounding box center [519, 38] width 655 height 8
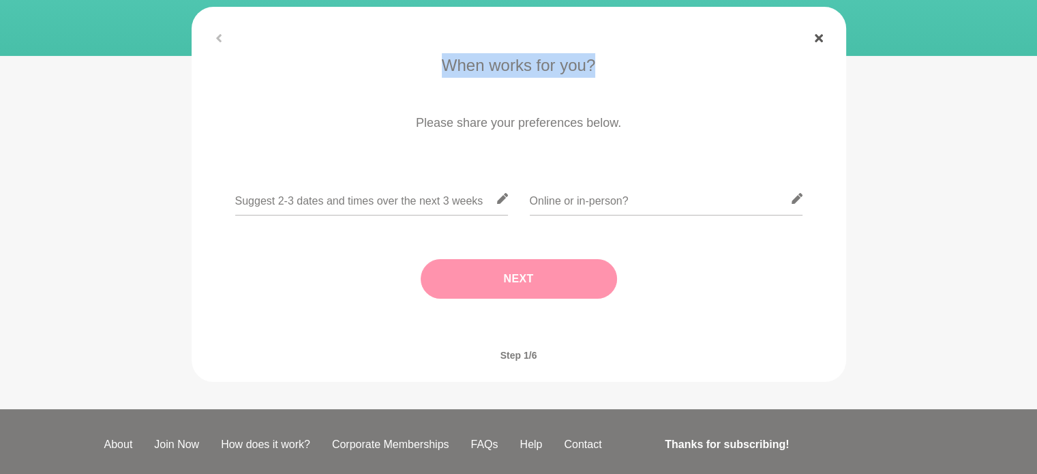
drag, startPoint x: 820, startPoint y: 43, endPoint x: 814, endPoint y: 38, distance: 7.2
click at [814, 38] on figure "When works for you? Please share your preferences below. Next Where are you bas…" at bounding box center [519, 194] width 655 height 375
click at [815, 38] on icon at bounding box center [819, 38] width 8 height 8
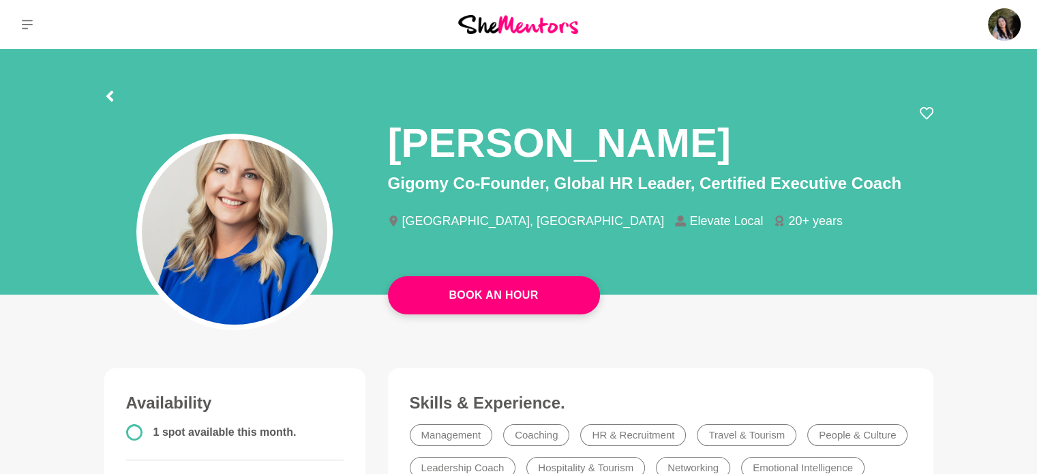
scroll to position [172, 0]
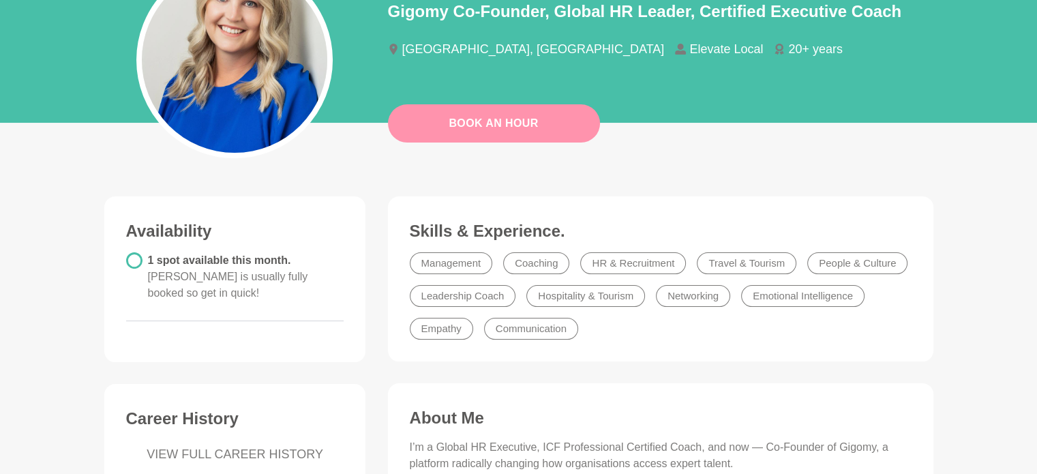
click at [556, 125] on link "Book An Hour" at bounding box center [494, 123] width 212 height 38
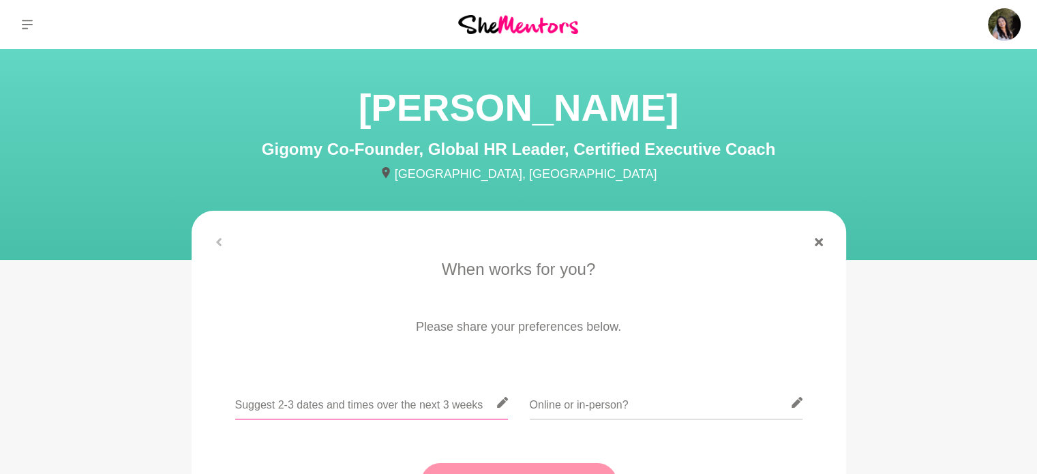
click at [432, 399] on input "text" at bounding box center [371, 402] width 273 height 33
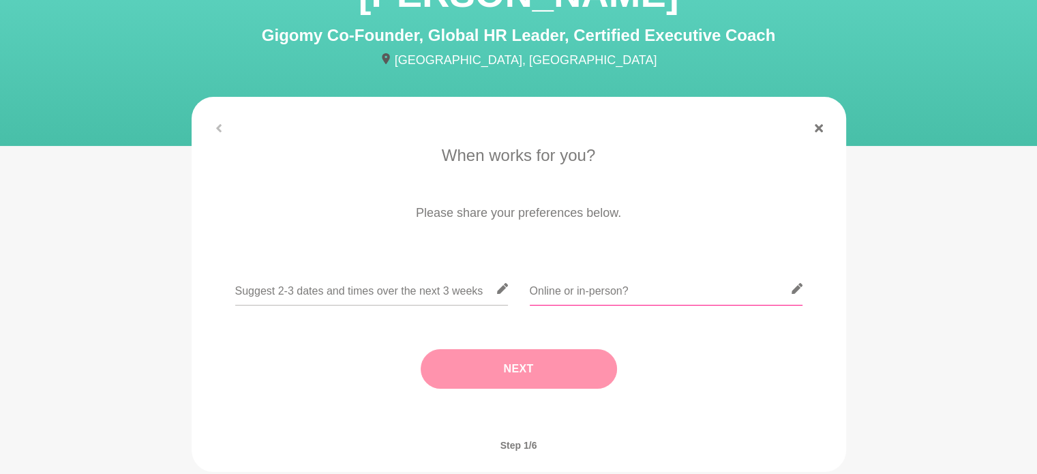
click at [548, 284] on input "text" at bounding box center [666, 288] width 273 height 33
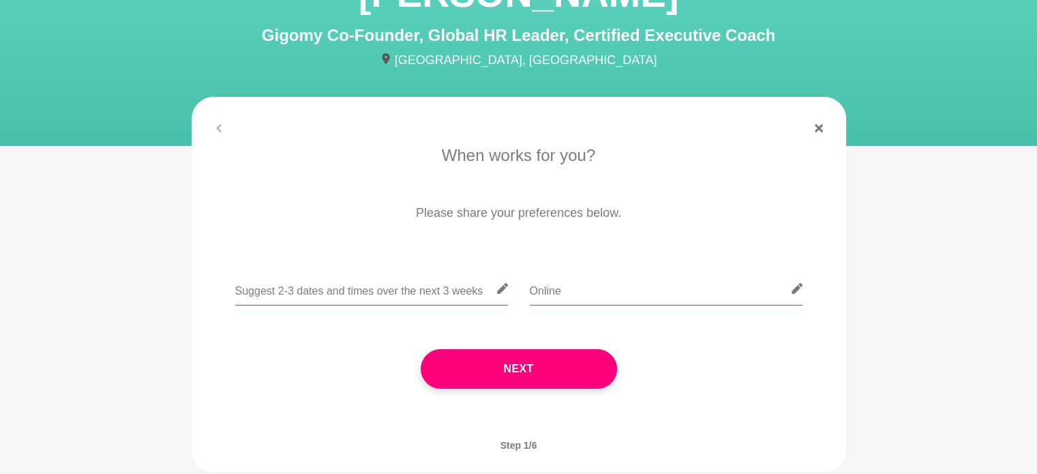
type input "Online"
click at [458, 293] on input "text" at bounding box center [371, 288] width 273 height 33
type input "S"
click at [304, 296] on input "Saturday 16th morning / Tuesday after 4:30pm nztime /" at bounding box center [371, 288] width 273 height 33
click at [432, 294] on input "Saturday 16th or 23rd morning / Tuesday after 4:30pm nztime /" at bounding box center [371, 288] width 273 height 33
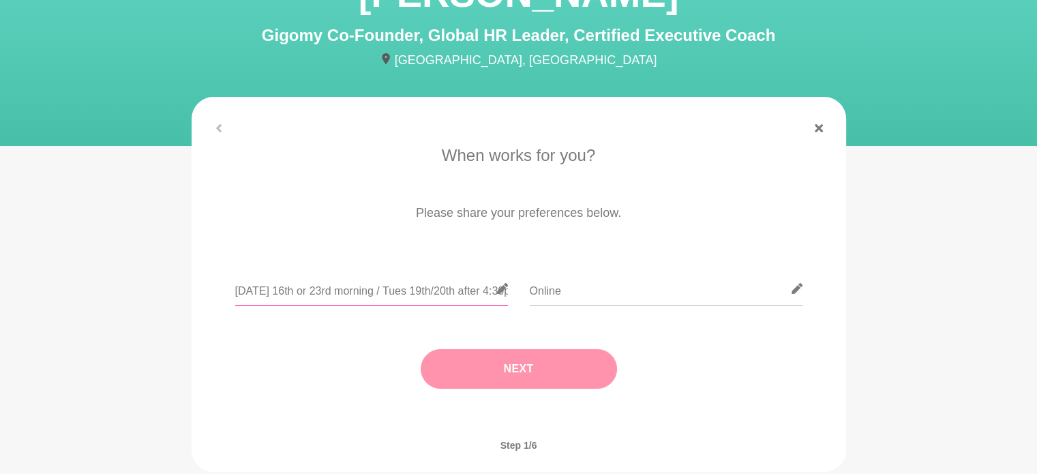
type input "Saturday 16th or 23rd morning / Tues 19th/20th after 4:30pm nztime /"
click at [527, 364] on button "Next" at bounding box center [519, 369] width 196 height 40
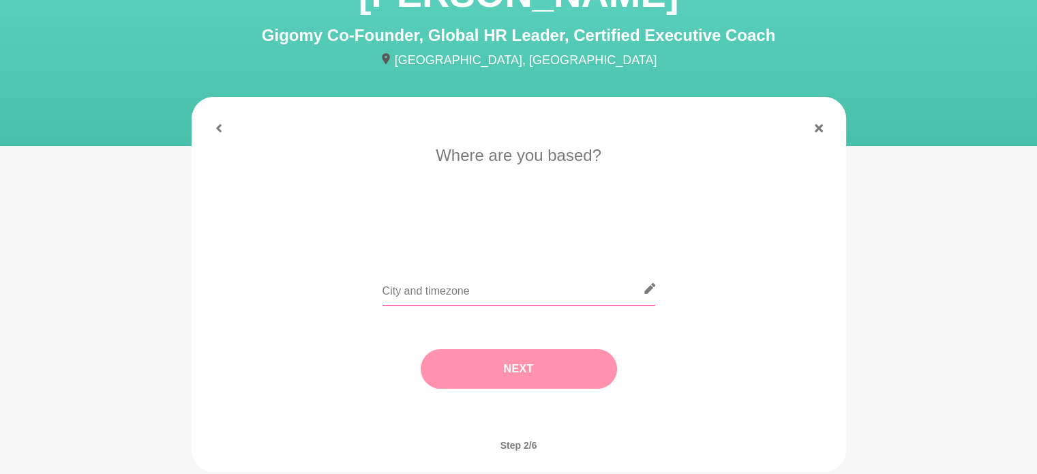
click at [536, 294] on input "text" at bounding box center [519, 288] width 273 height 33
type input "Auckland NZST"
click at [538, 370] on button "Next" at bounding box center [519, 369] width 196 height 40
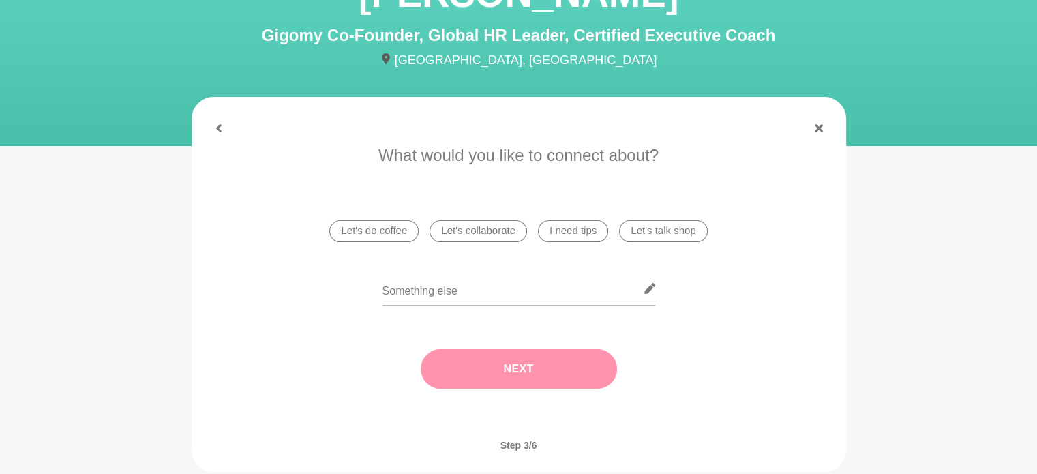
click at [574, 230] on li "I need tips" at bounding box center [573, 231] width 70 height 22
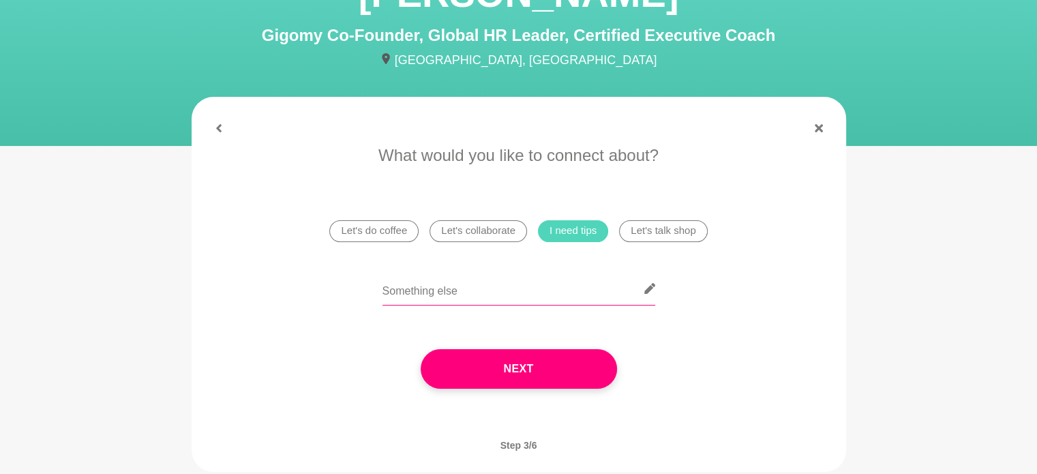
click at [559, 294] on input "text" at bounding box center [519, 288] width 273 height 33
type input "S"
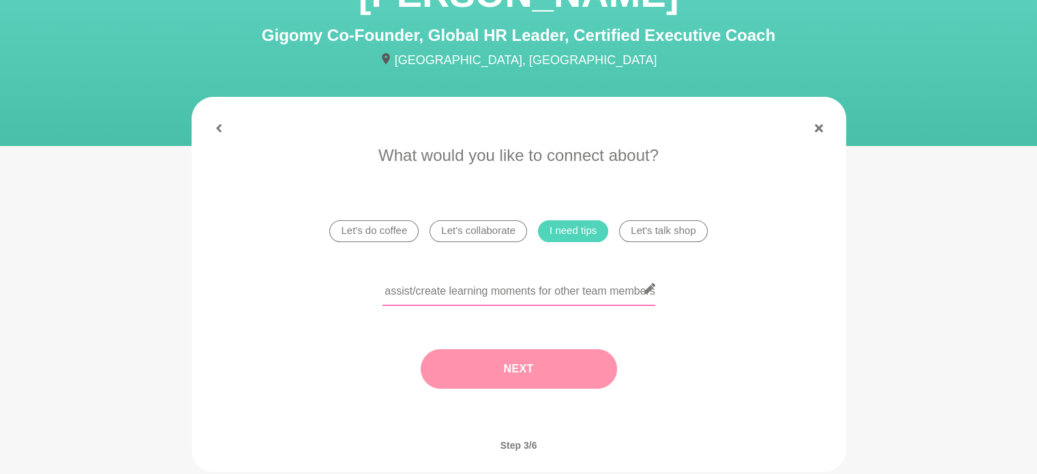
type input "Continual career development ideas while also trying to assist/create learning …"
click at [552, 359] on button "Next" at bounding box center [519, 369] width 196 height 40
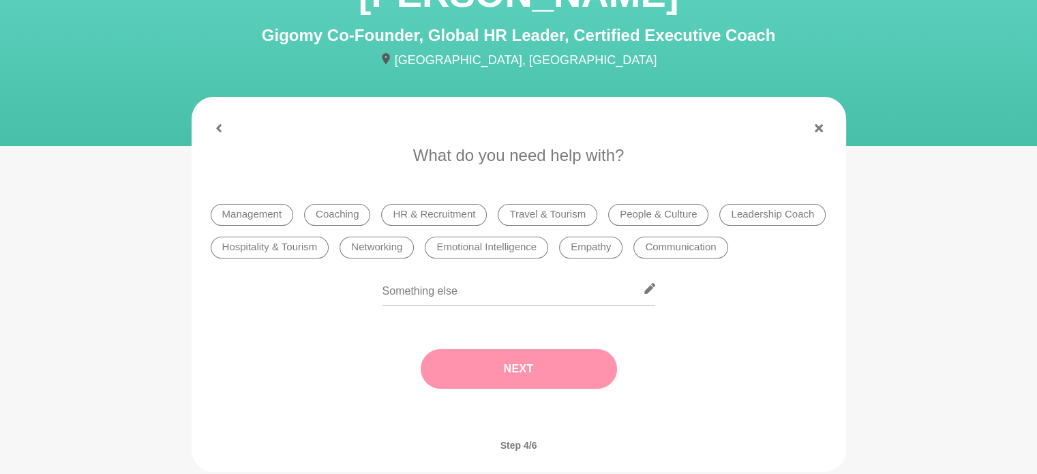
click at [346, 211] on li "Coaching" at bounding box center [337, 215] width 66 height 22
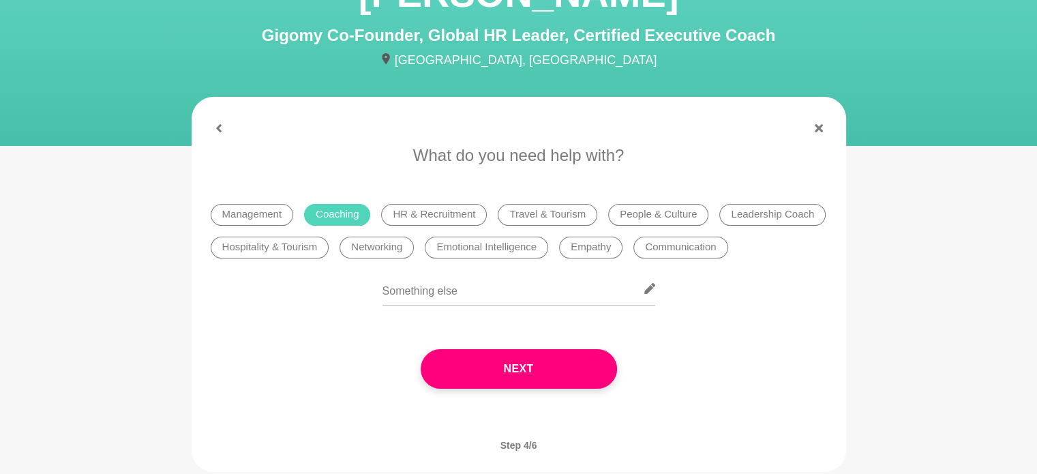
click at [775, 220] on li "Leadership Coach" at bounding box center [772, 215] width 106 height 22
click at [368, 247] on li "Networking" at bounding box center [377, 248] width 74 height 22
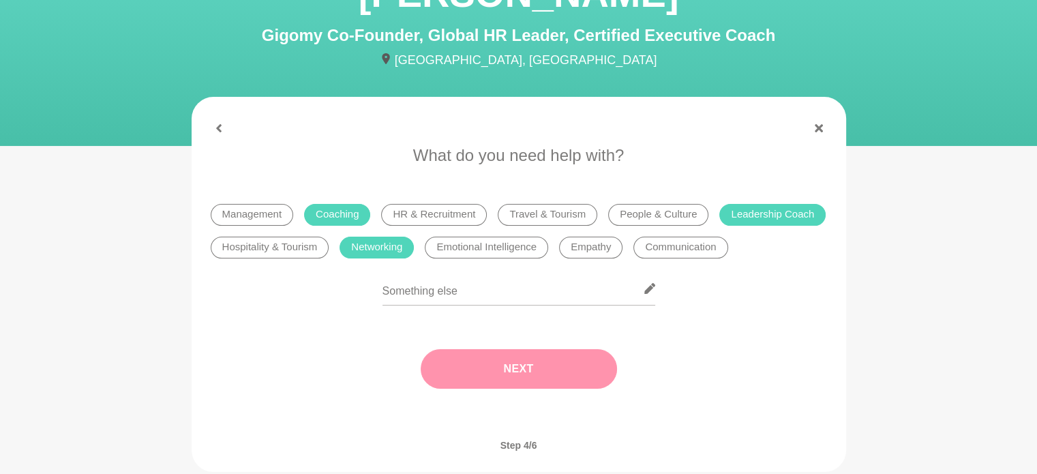
click at [438, 363] on button "Next" at bounding box center [519, 369] width 196 height 40
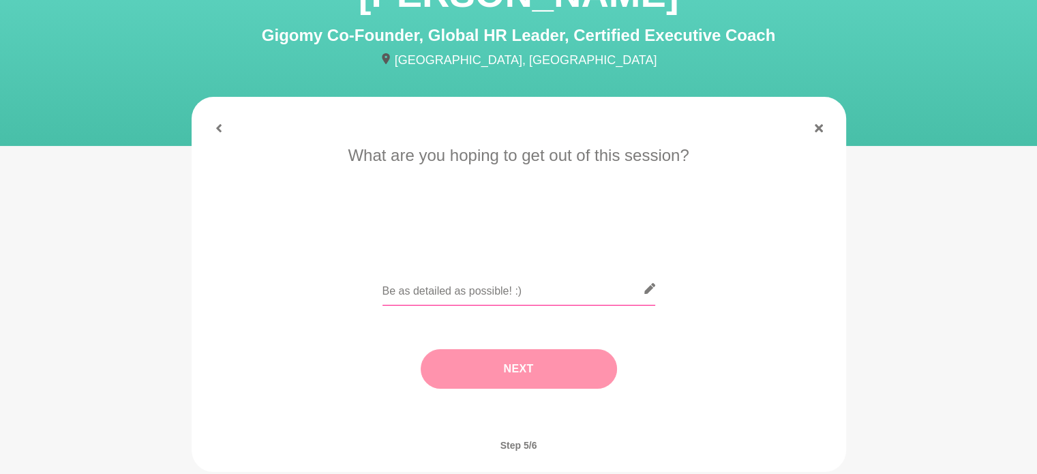
click at [424, 279] on input "text" at bounding box center [519, 288] width 273 height 33
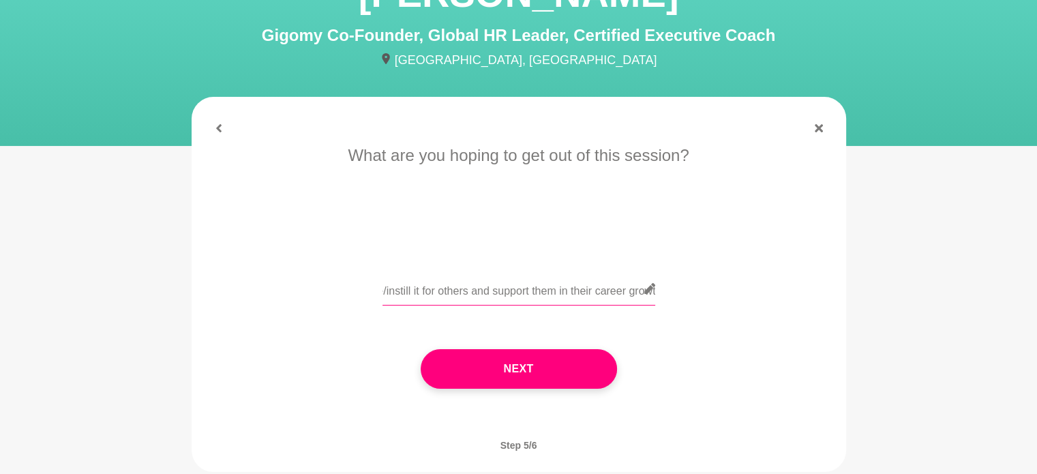
scroll to position [0, 402]
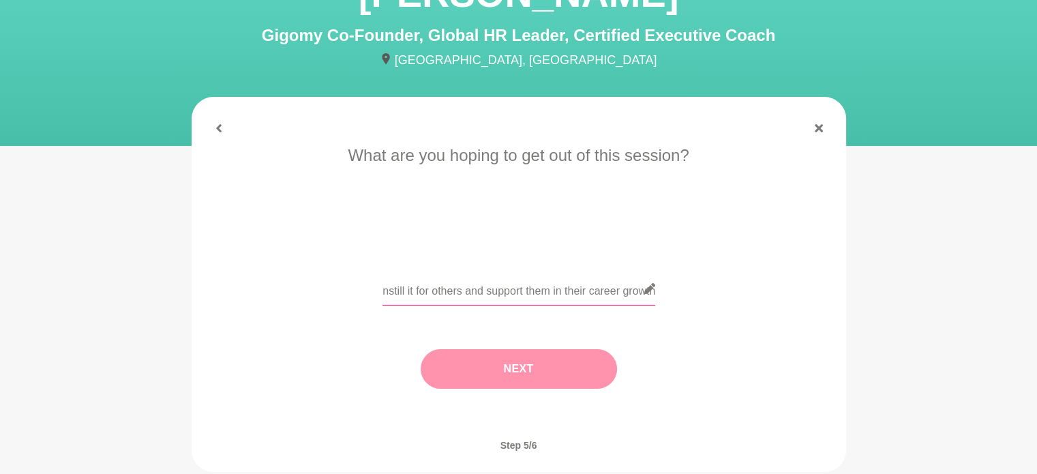
type input "Ideas for career development whilst maintaining life balance and trying to repl…"
click at [471, 386] on button "Next" at bounding box center [519, 369] width 196 height 40
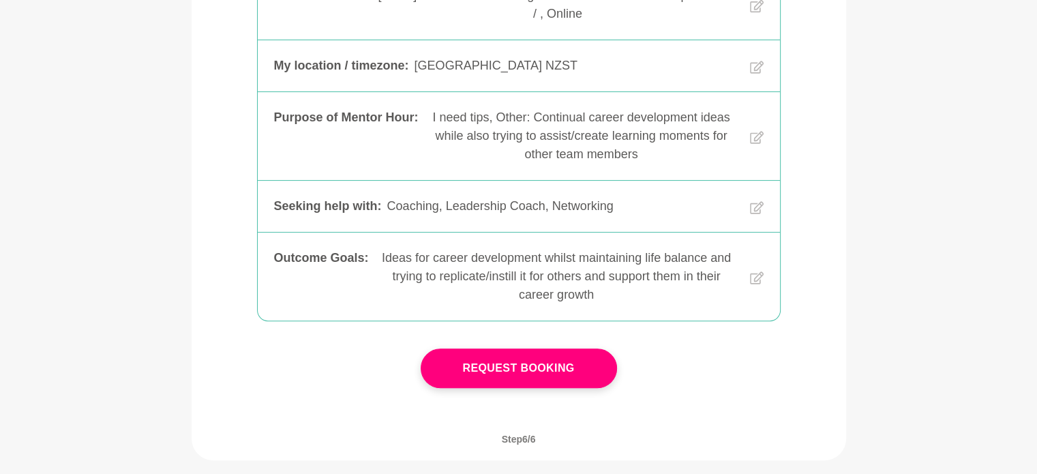
scroll to position [336, 0]
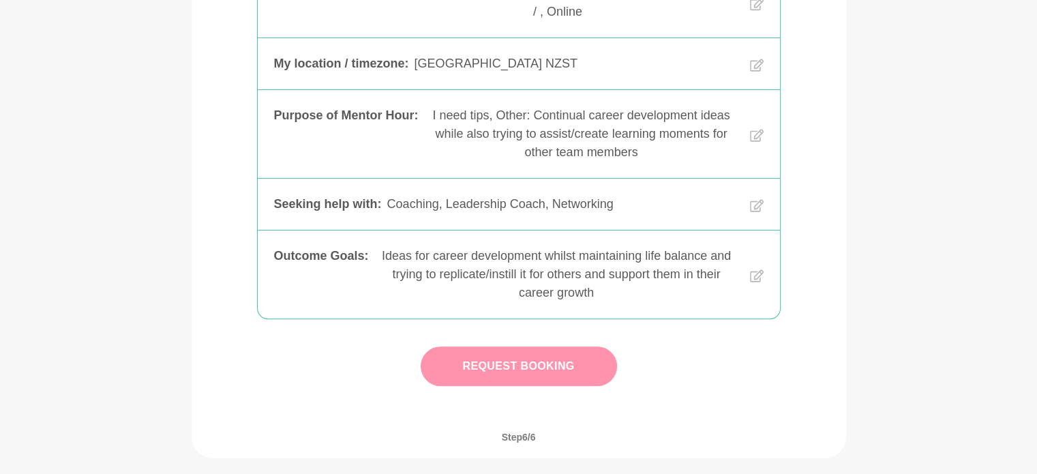
click at [492, 376] on button "Request Booking" at bounding box center [519, 366] width 196 height 40
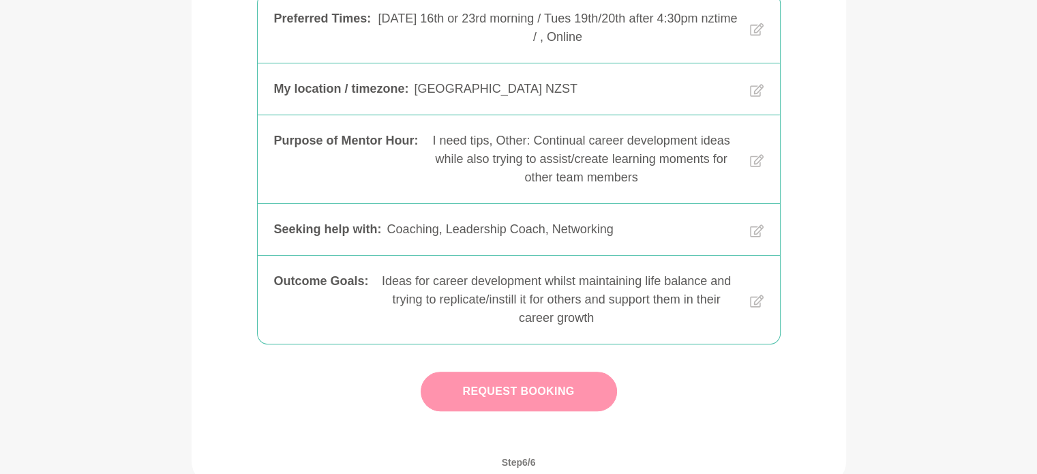
scroll to position [312, 0]
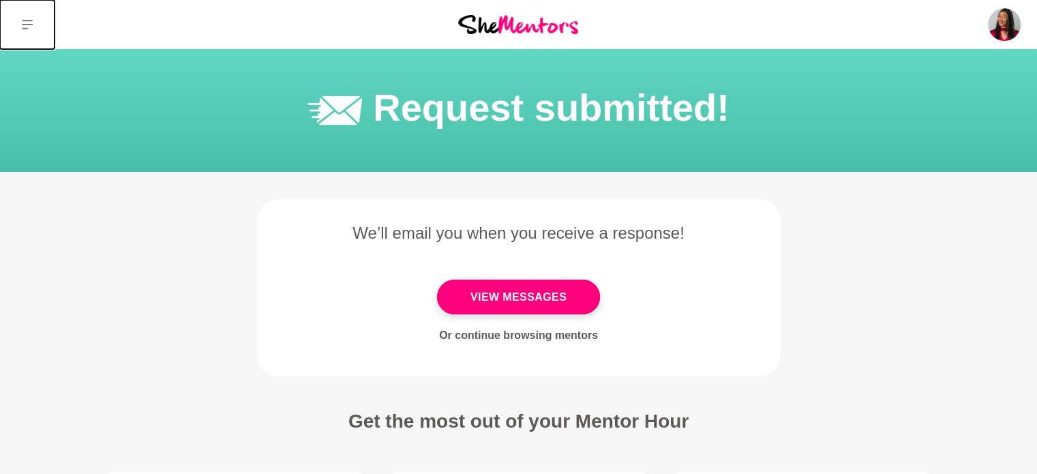
click at [23, 8] on button at bounding box center [27, 24] width 55 height 49
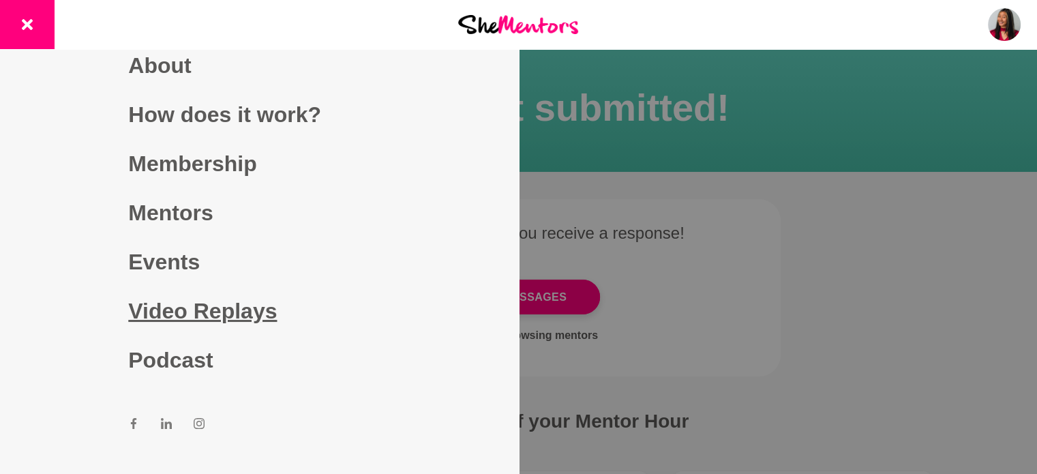
click at [192, 311] on link "Video Replays" at bounding box center [259, 310] width 262 height 49
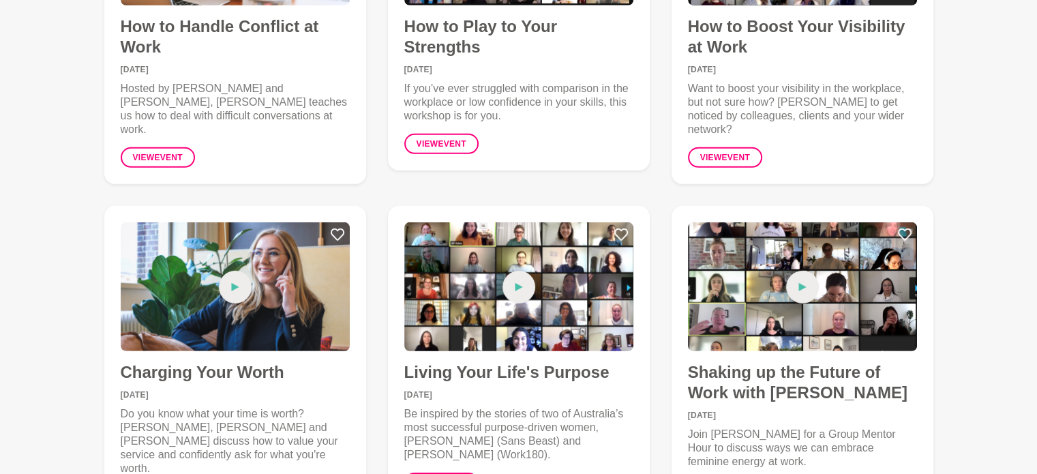
scroll to position [4086, 0]
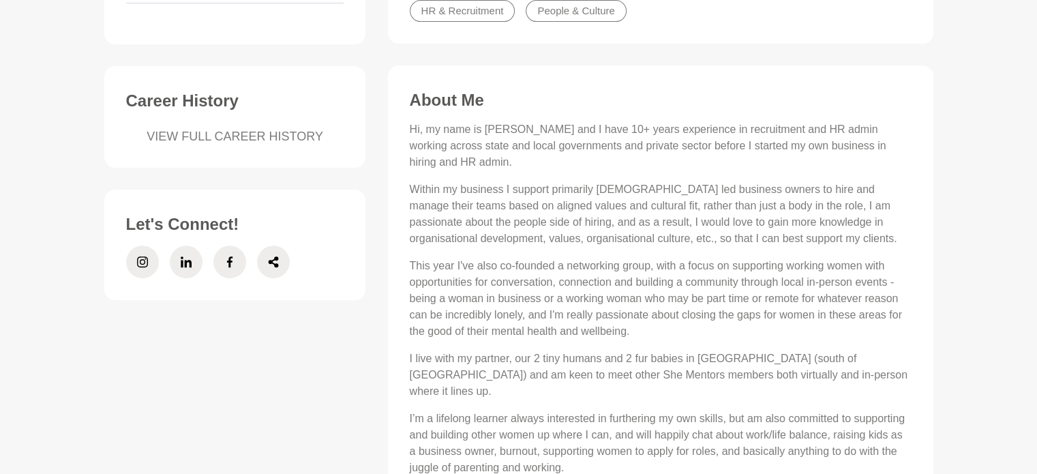
scroll to position [462, 0]
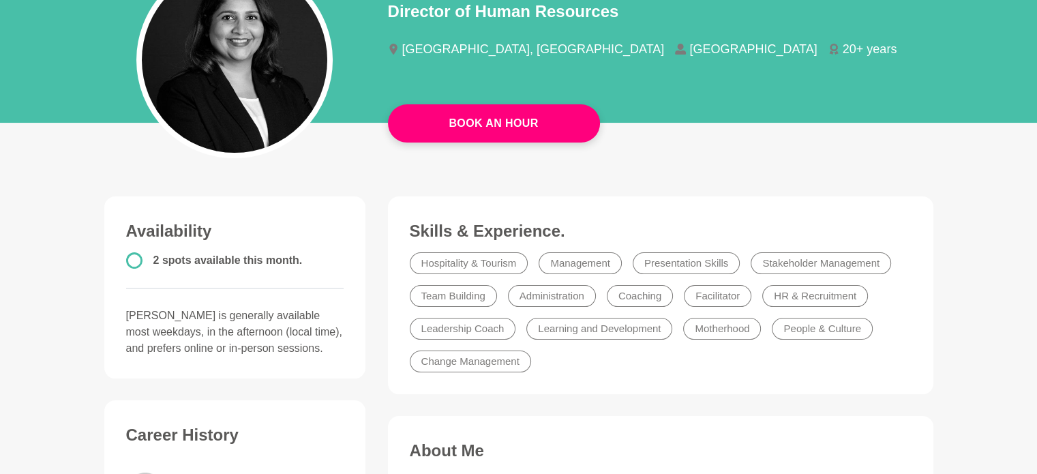
scroll to position [172, 0]
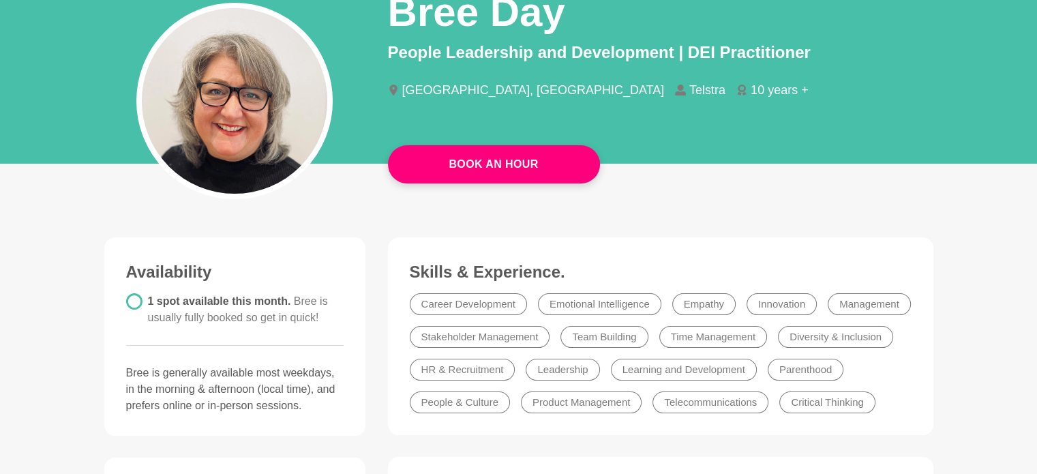
scroll to position [131, 0]
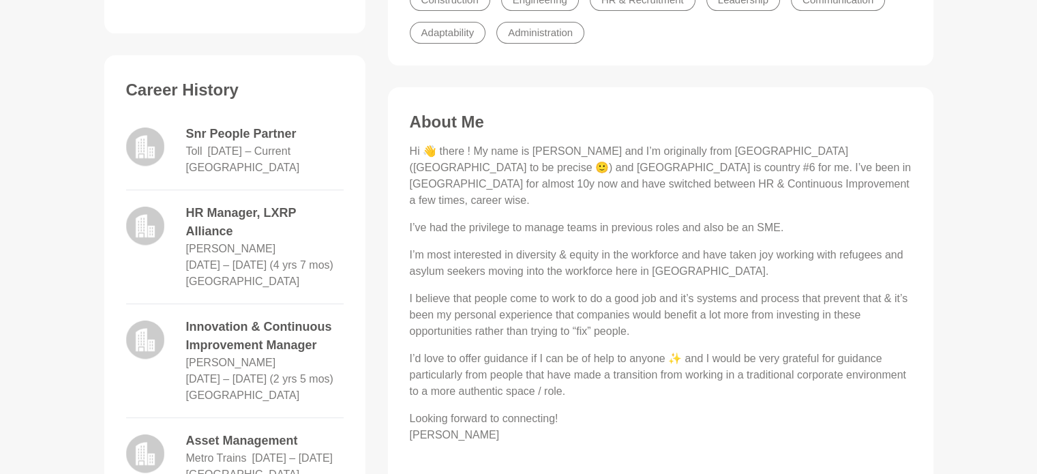
scroll to position [501, 0]
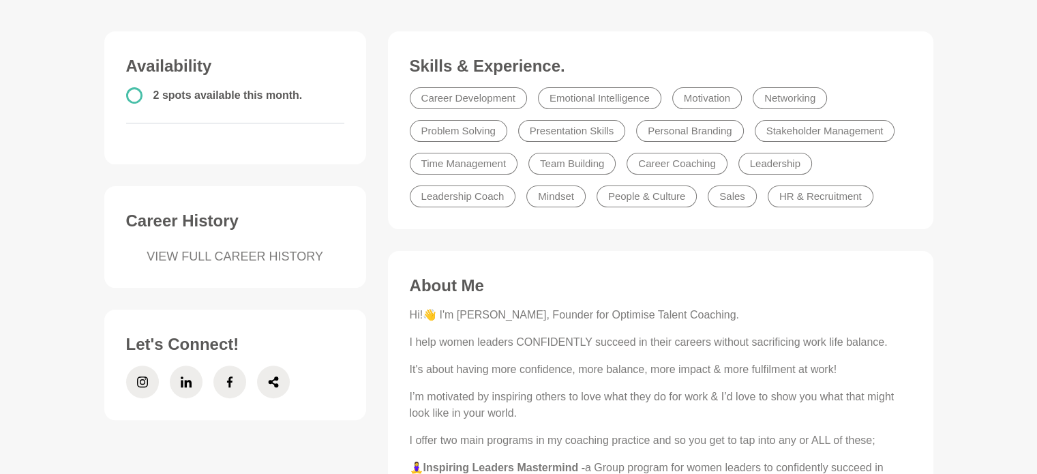
scroll to position [338, 0]
